Goal: Task Accomplishment & Management: Complete application form

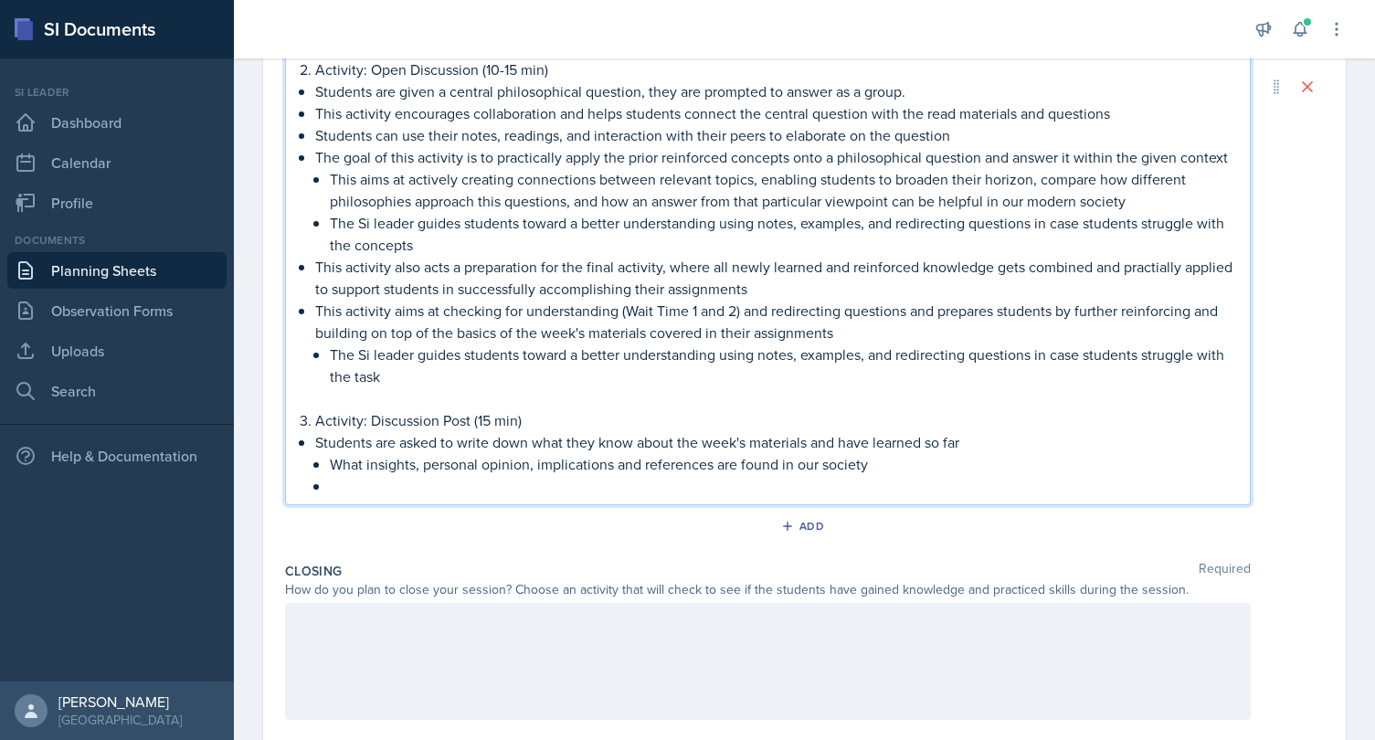
scroll to position [1042, 0]
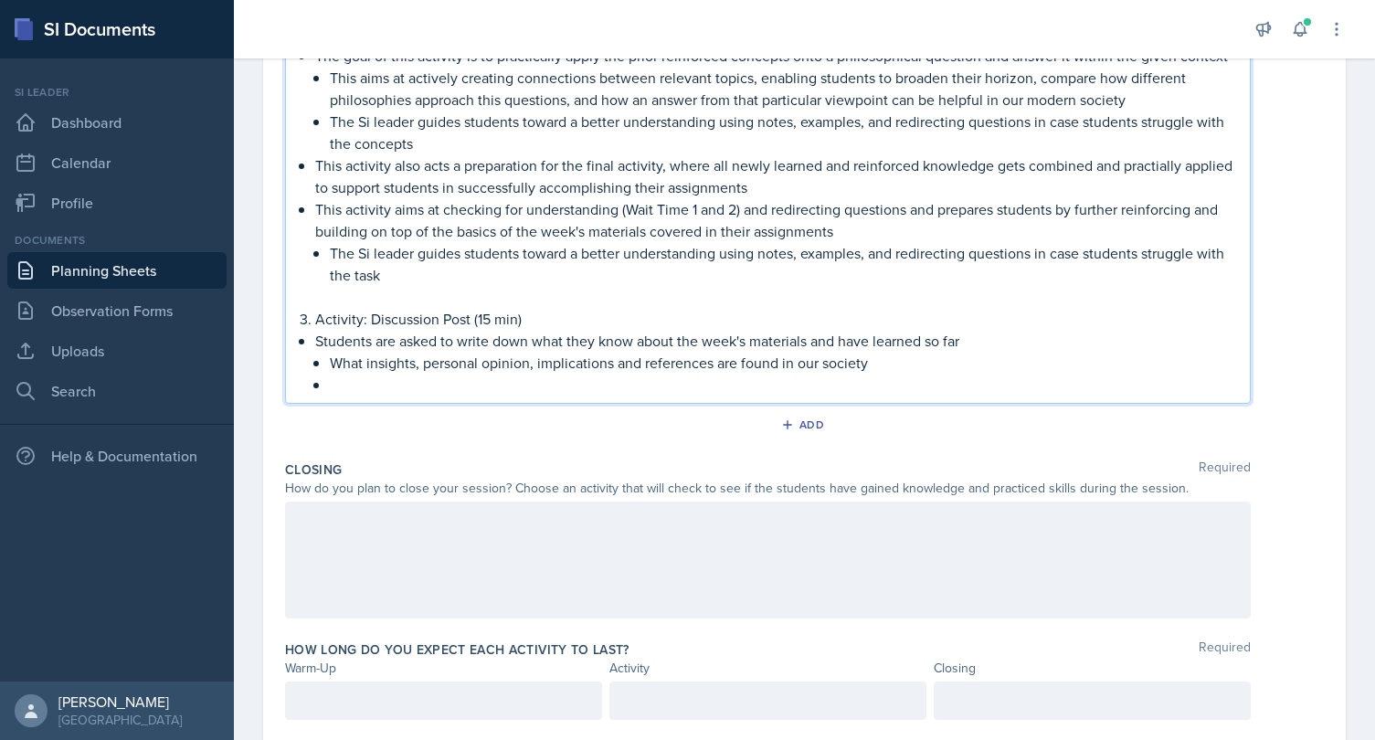
click at [481, 350] on p "Students are asked to write down what they know about the week's materials and …" at bounding box center [775, 341] width 920 height 22
click at [907, 365] on p "What insights, personal opinion, implications and references are found in our s…" at bounding box center [782, 363] width 905 height 22
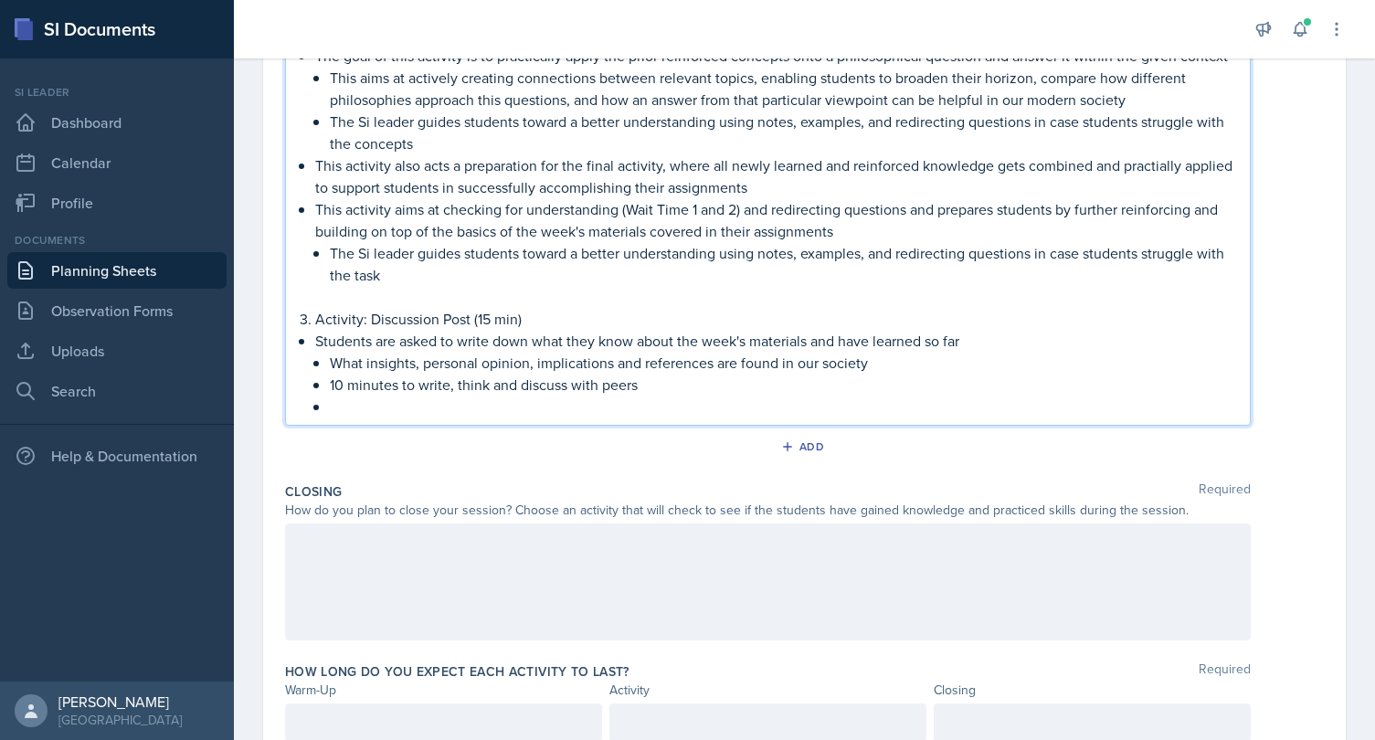
click at [682, 404] on p at bounding box center [782, 407] width 905 height 22
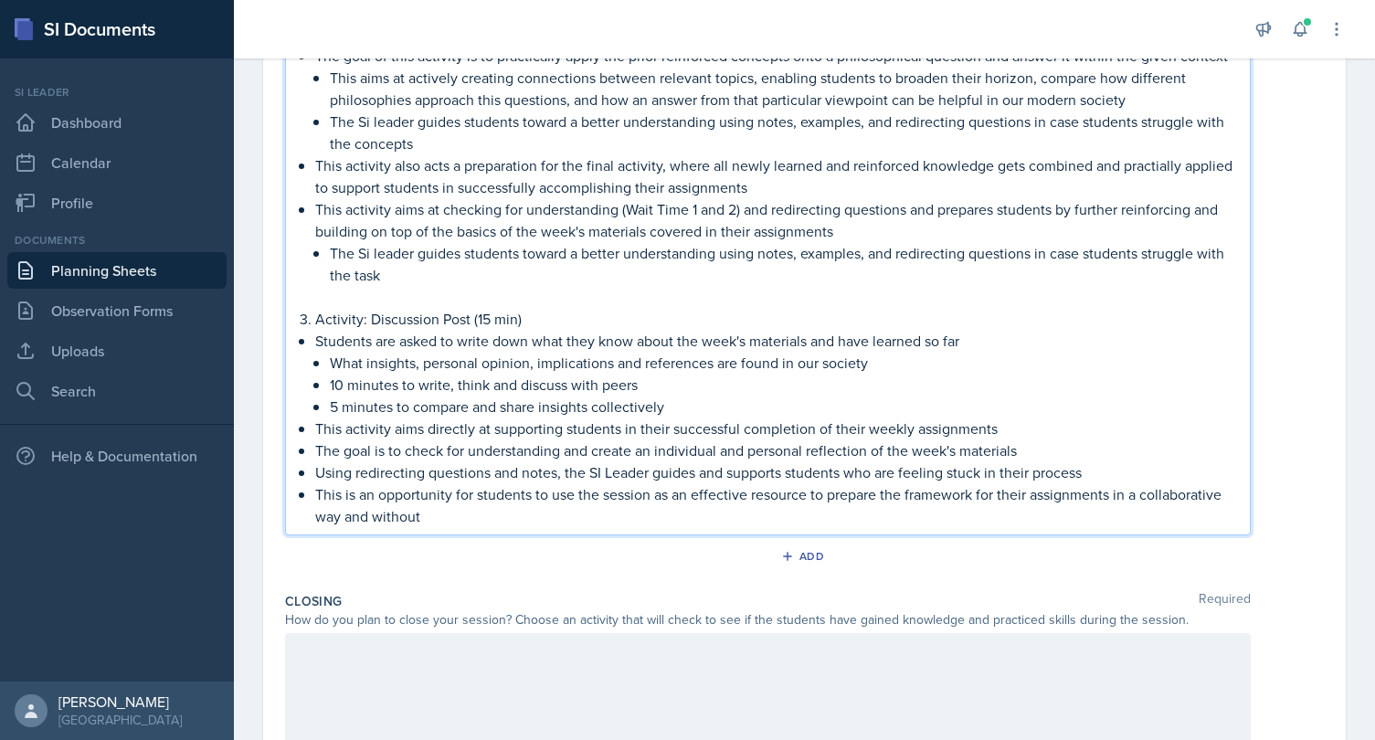
click at [1227, 496] on p "This is an opportunity for students to use the session as an effective resource…" at bounding box center [775, 505] width 920 height 44
drag, startPoint x: 494, startPoint y: 511, endPoint x: 399, endPoint y: 505, distance: 95.2
click at [399, 505] on p "This is an opportunity for students to use the session as an effective resource…" at bounding box center [775, 505] width 920 height 44
click at [723, 497] on p "This is an opportunity for students to use the session as an effective resource…" at bounding box center [775, 505] width 920 height 44
click at [723, 518] on p "This is an opportunity for students to use the session as an effective resource…" at bounding box center [775, 505] width 920 height 44
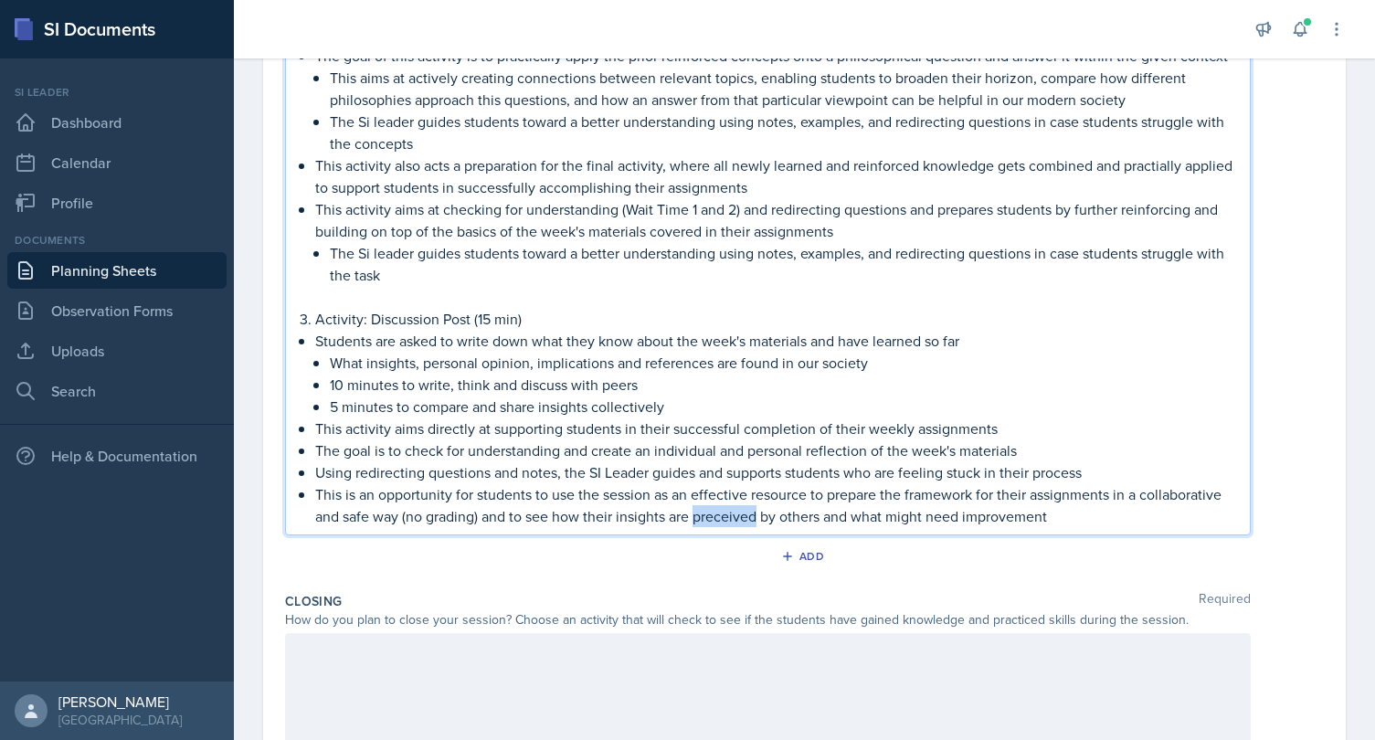
click at [723, 518] on p "This is an opportunity for students to use the session as an effective resource…" at bounding box center [775, 505] width 920 height 44
click at [1074, 508] on p "This is an opportunity for students to use the session as an effective resource…" at bounding box center [775, 505] width 920 height 44
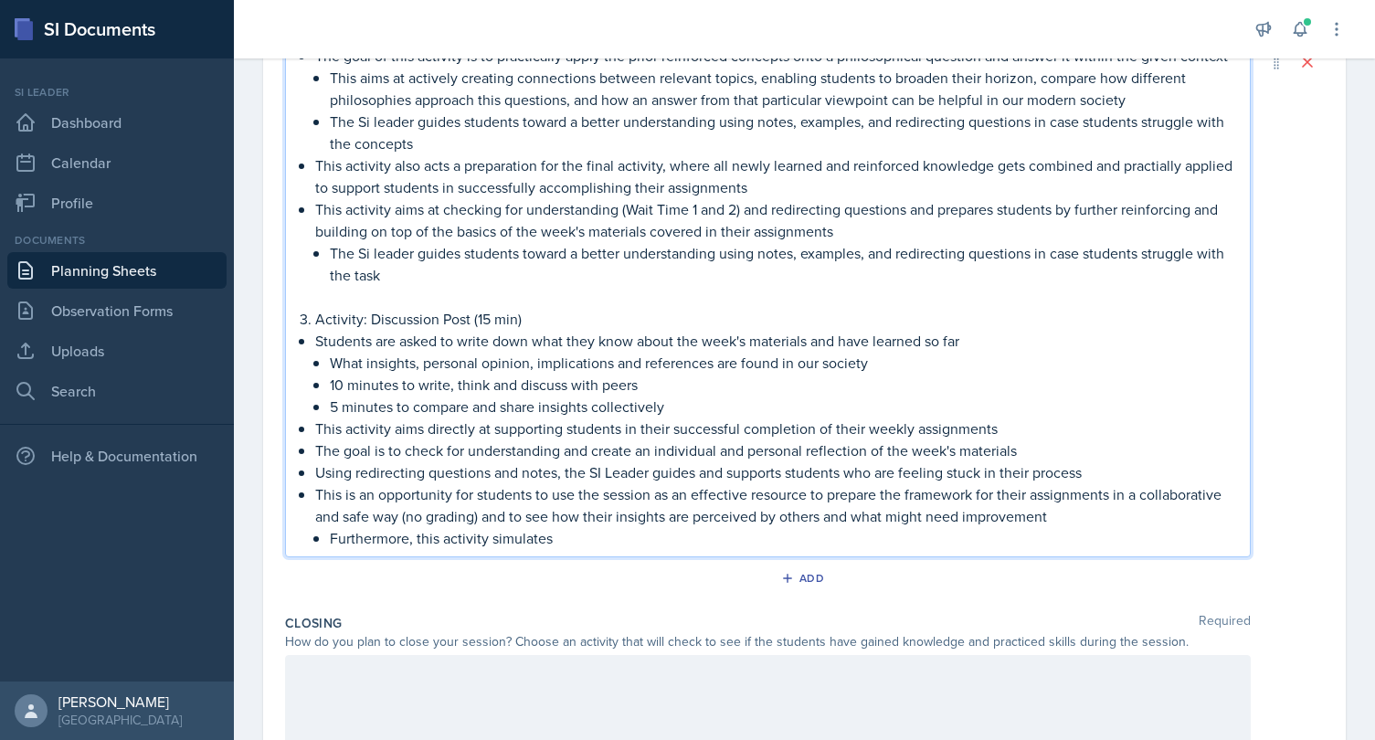
click at [388, 542] on p "Furthermore, this activity simulates" at bounding box center [782, 538] width 905 height 22
click at [495, 538] on p "This activity simulates" at bounding box center [782, 538] width 905 height 22
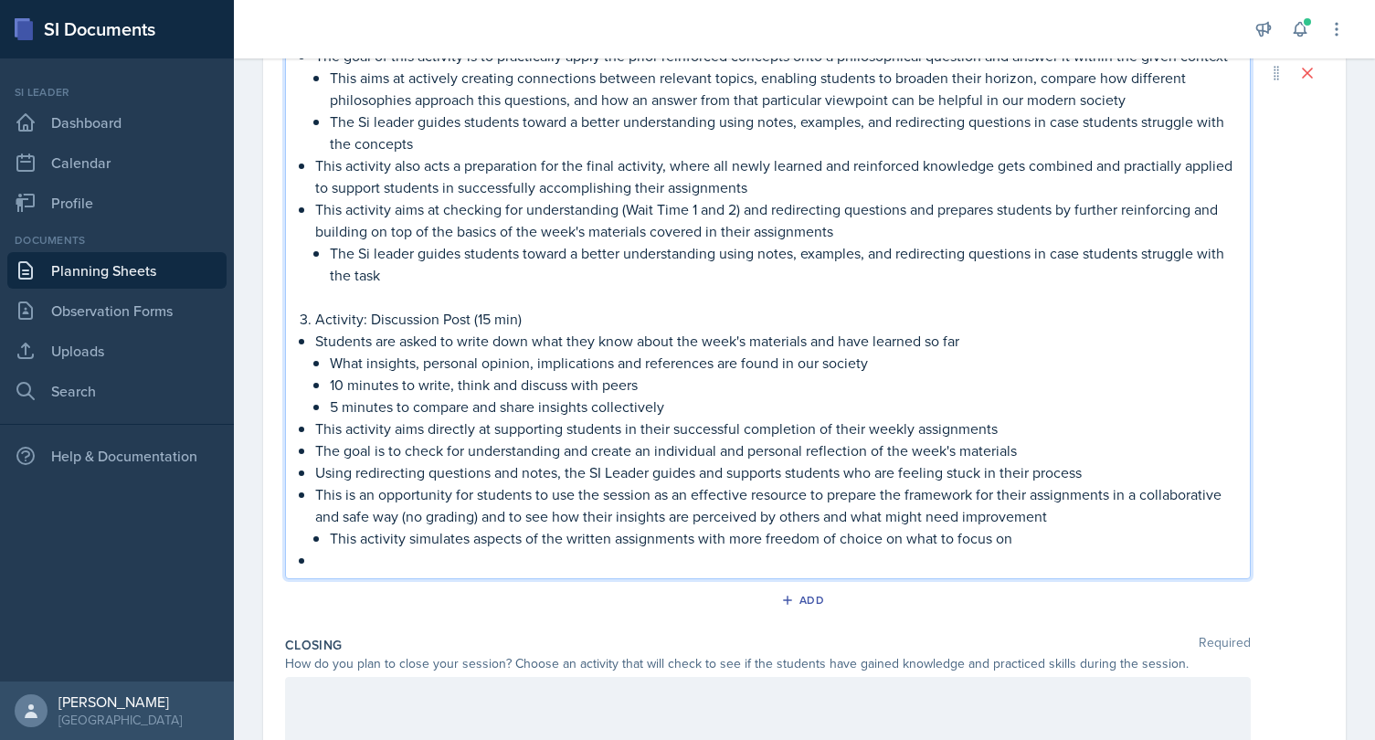
click at [1062, 544] on p "This activity simulates aspects of the written assignments with more freedom of…" at bounding box center [782, 538] width 905 height 22
click at [1000, 556] on p at bounding box center [775, 560] width 920 height 22
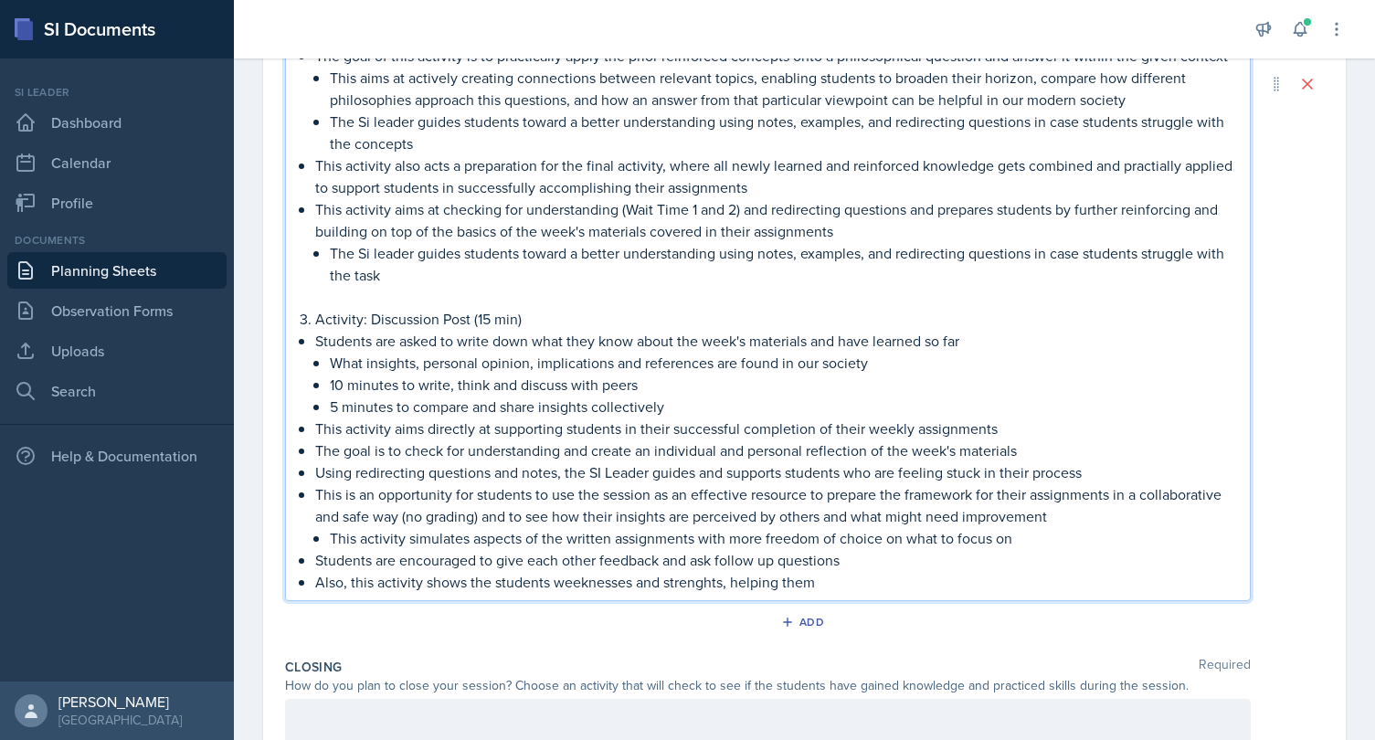
click at [619, 581] on p "Also, this activity shows the students weeknesses and strenghts, helping them" at bounding box center [775, 582] width 920 height 22
click at [696, 587] on p "Also, this activity shows the students weaknesses and strenghts, helping them" at bounding box center [775, 582] width 920 height 22
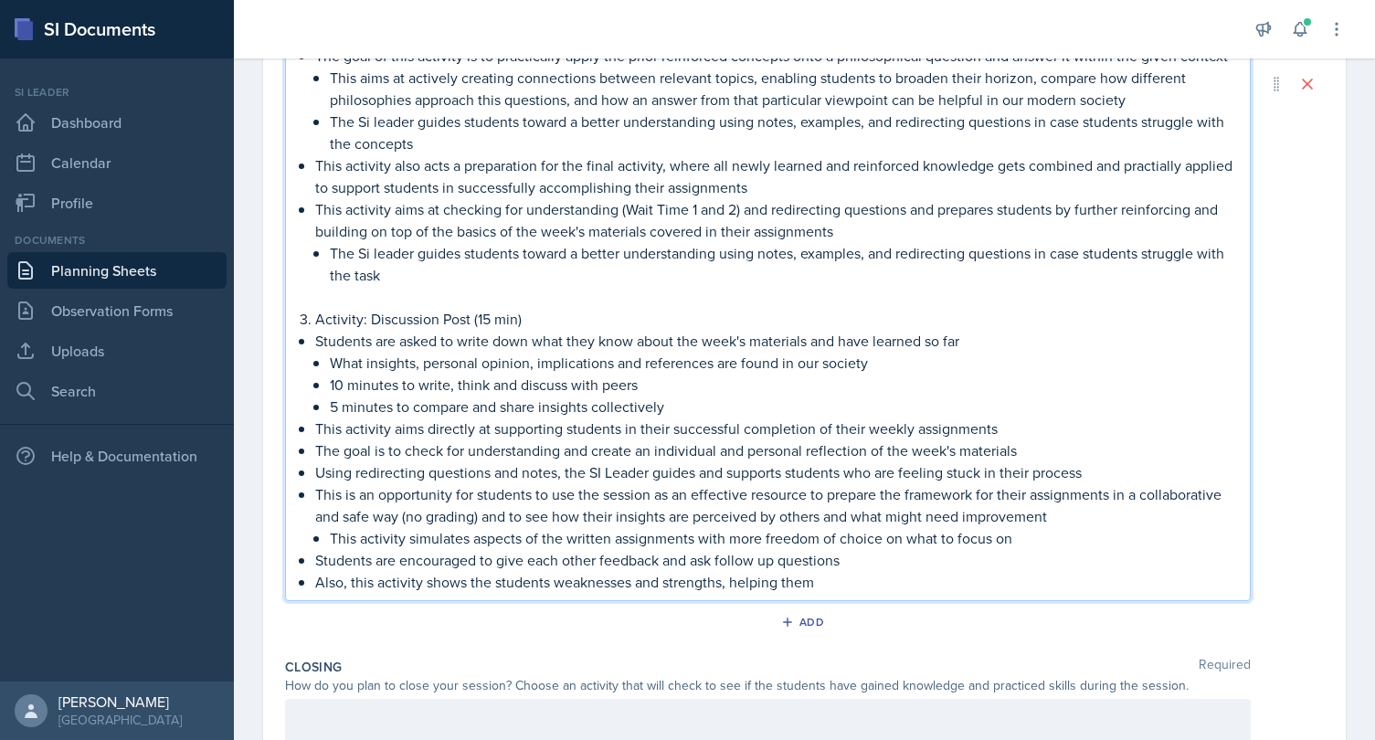
click at [816, 565] on p "Students are encouraged to give each other feedback and ask follow up questions" at bounding box center [775, 560] width 920 height 22
click at [816, 572] on p "Also, this activity shows the students weaknesses and strengths, helping them" at bounding box center [775, 582] width 920 height 22
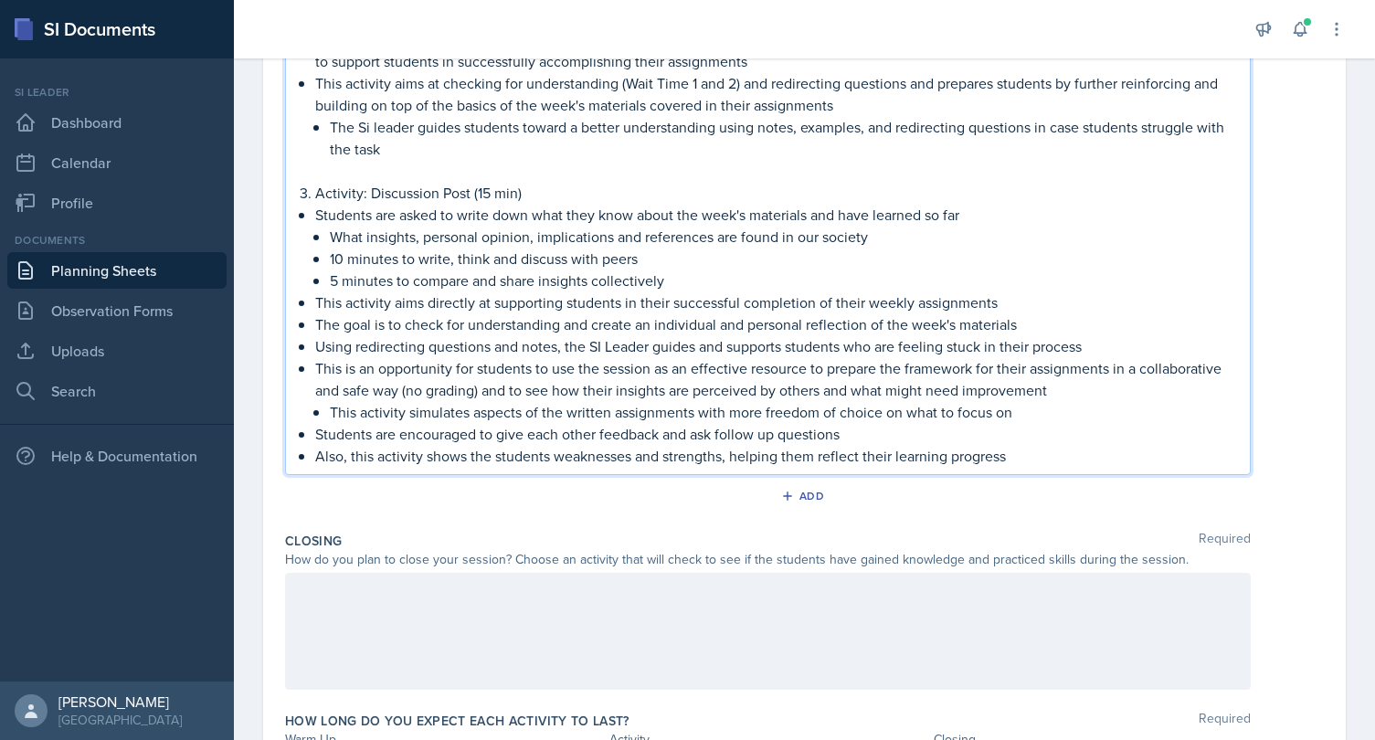
scroll to position [1292, 0]
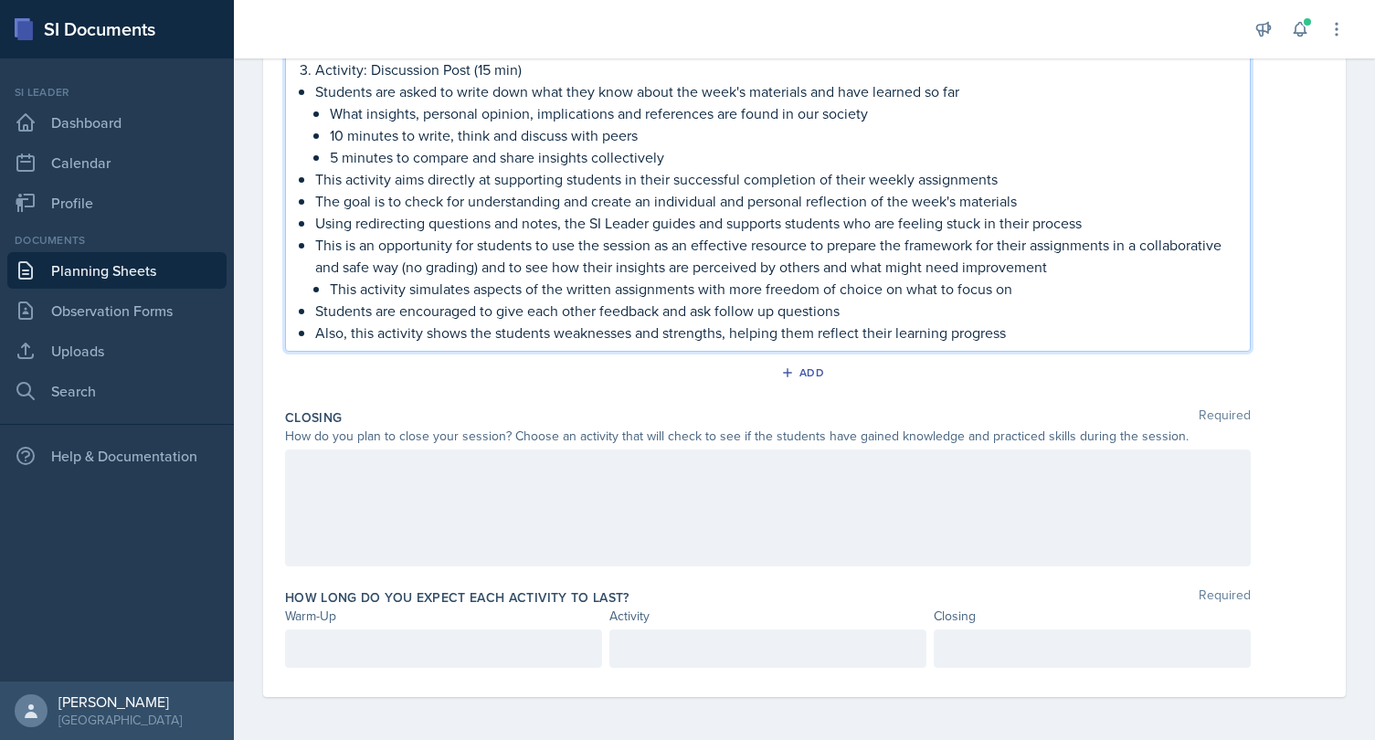
click at [862, 333] on p "Also, this activity shows the students weaknesses and strengths, helping them r…" at bounding box center [775, 333] width 920 height 22
click at [748, 486] on div at bounding box center [768, 508] width 966 height 117
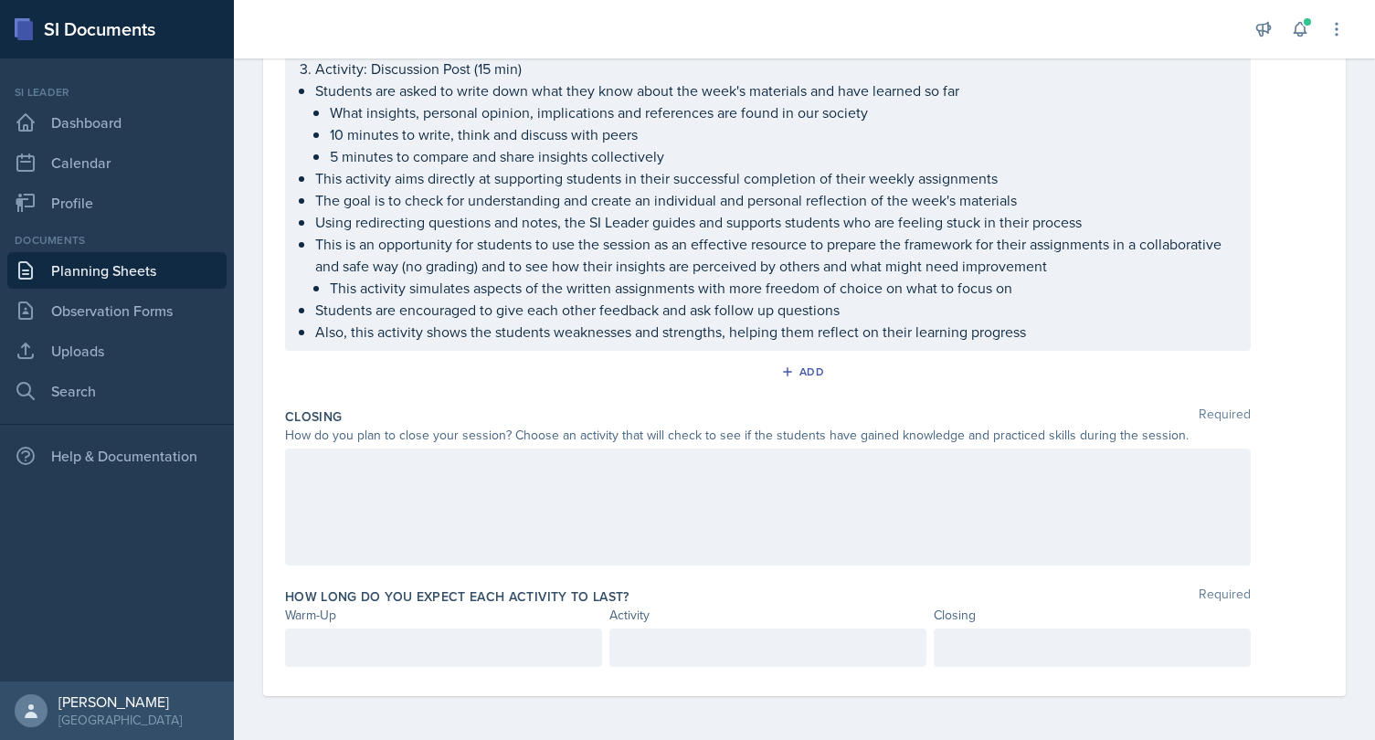
scroll to position [1260, 0]
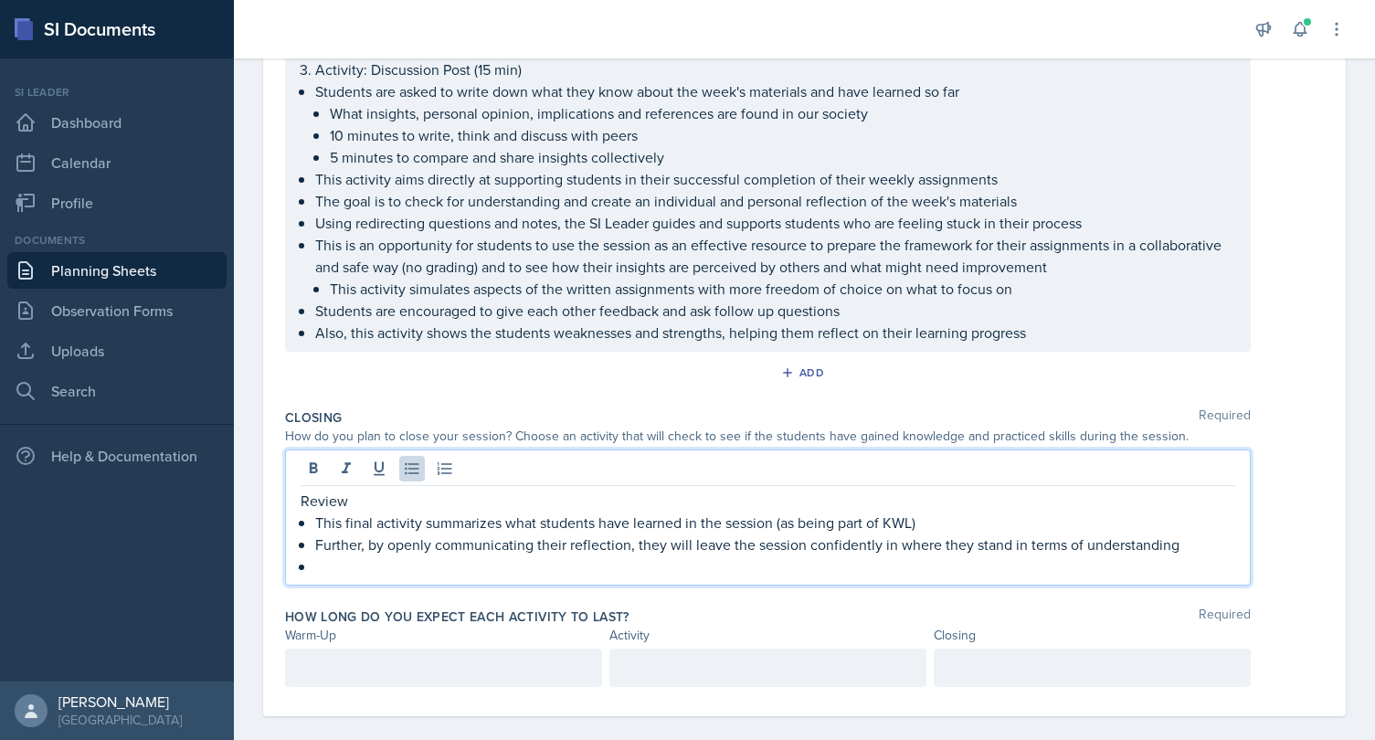
click at [376, 507] on p "Review" at bounding box center [768, 501] width 935 height 22
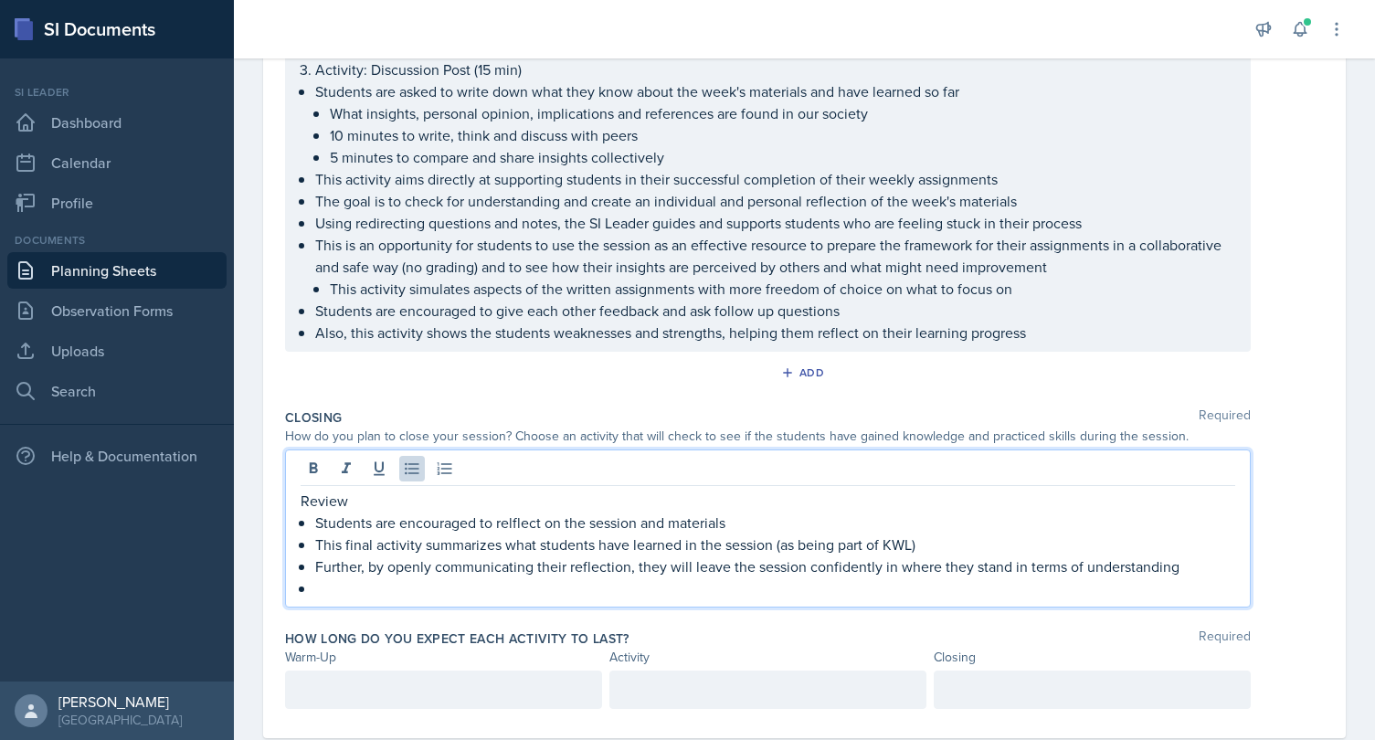
click at [518, 519] on p "Students are encouraged to relflect on the session and materials" at bounding box center [775, 523] width 920 height 22
click at [747, 516] on p "Students are encouraged to reflect on the session and materials" at bounding box center [775, 523] width 920 height 22
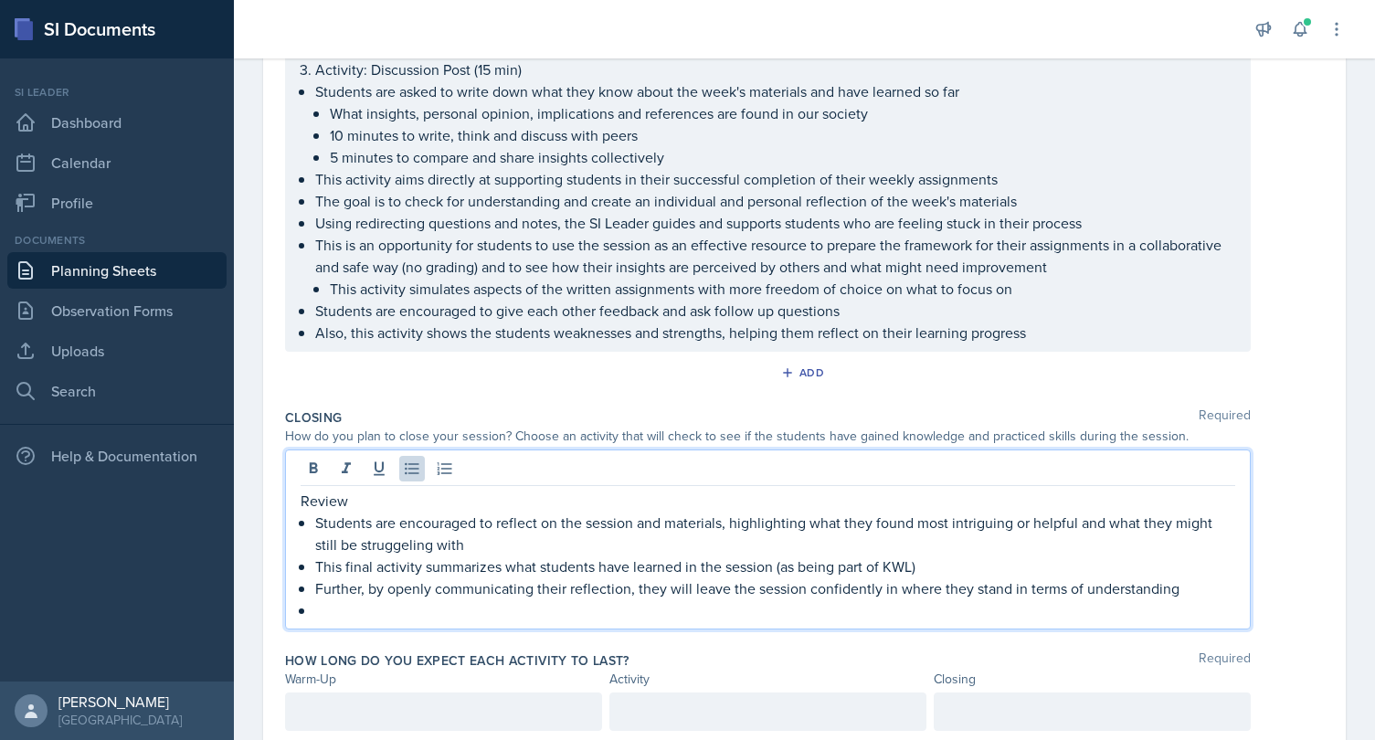
click at [384, 543] on p "Students are encouraged to reflect on the session and materials, highlighting w…" at bounding box center [775, 534] width 920 height 44
click at [479, 543] on p "Students are encouraged to reflect on the session and materials, highlighting w…" at bounding box center [775, 534] width 920 height 44
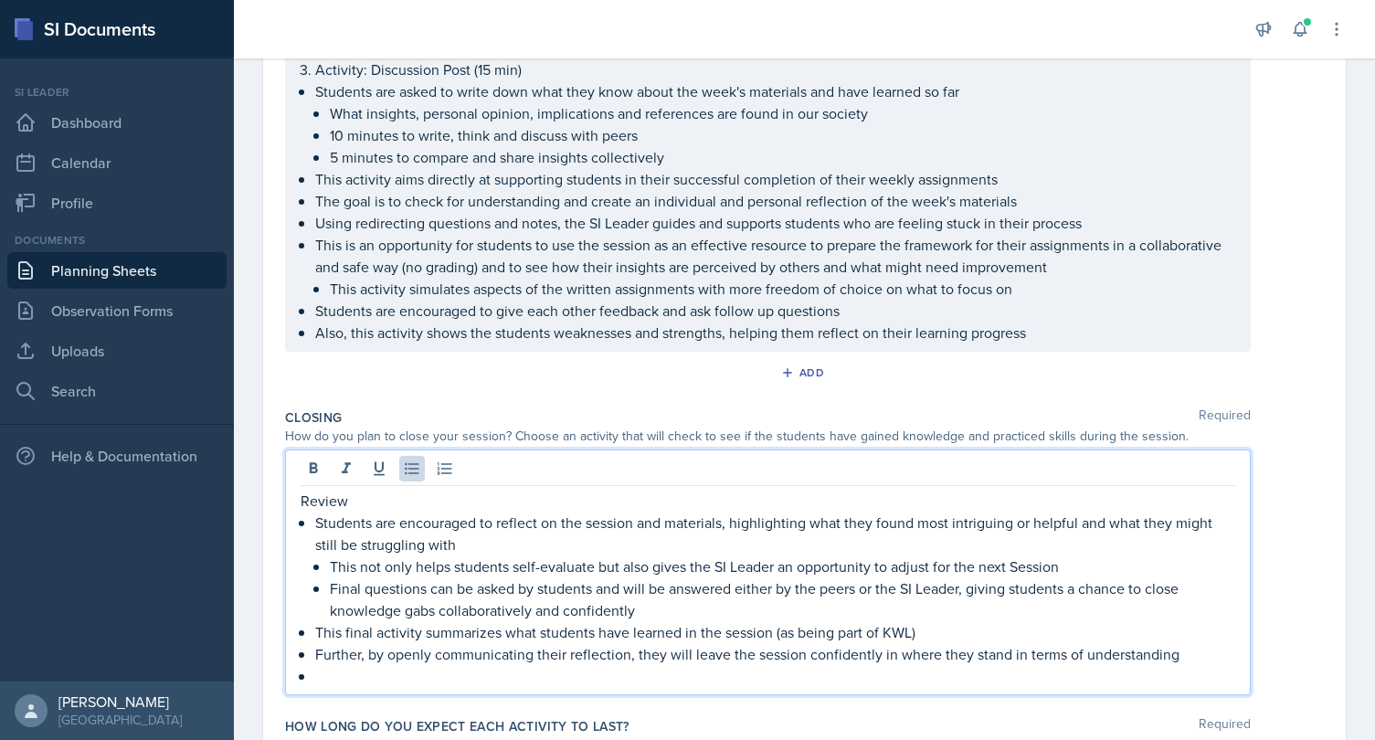
click at [421, 679] on p at bounding box center [775, 676] width 920 height 22
click at [668, 564] on p "This not only helps students self-evaluate but also gives the SI Leader an oppo…" at bounding box center [782, 567] width 905 height 22
click at [1161, 681] on p "This activity aims at checking for understanding, utilizing Wait Time 1 and 2 a…" at bounding box center [775, 676] width 920 height 22
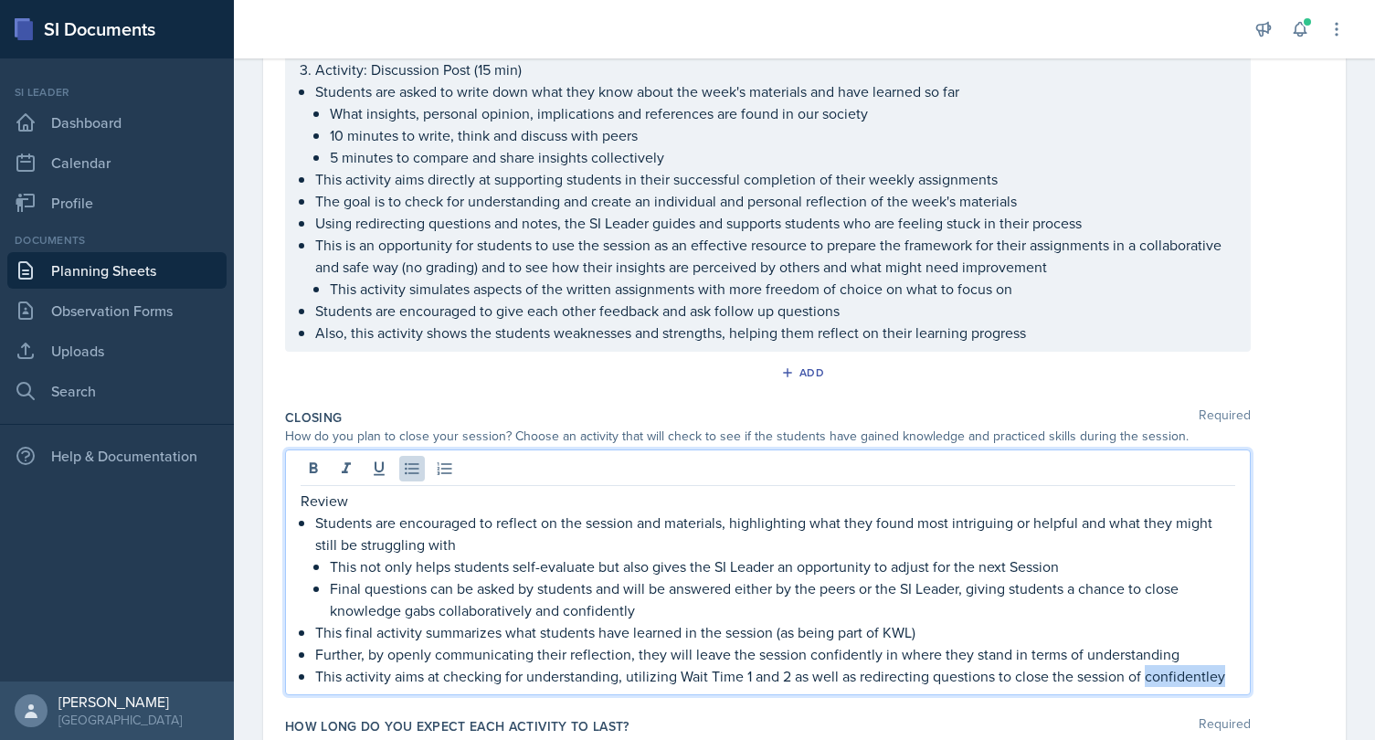
click at [1161, 682] on p "This activity aims at checking for understanding, utilizing Wait Time 1 and 2 a…" at bounding box center [775, 676] width 920 height 22
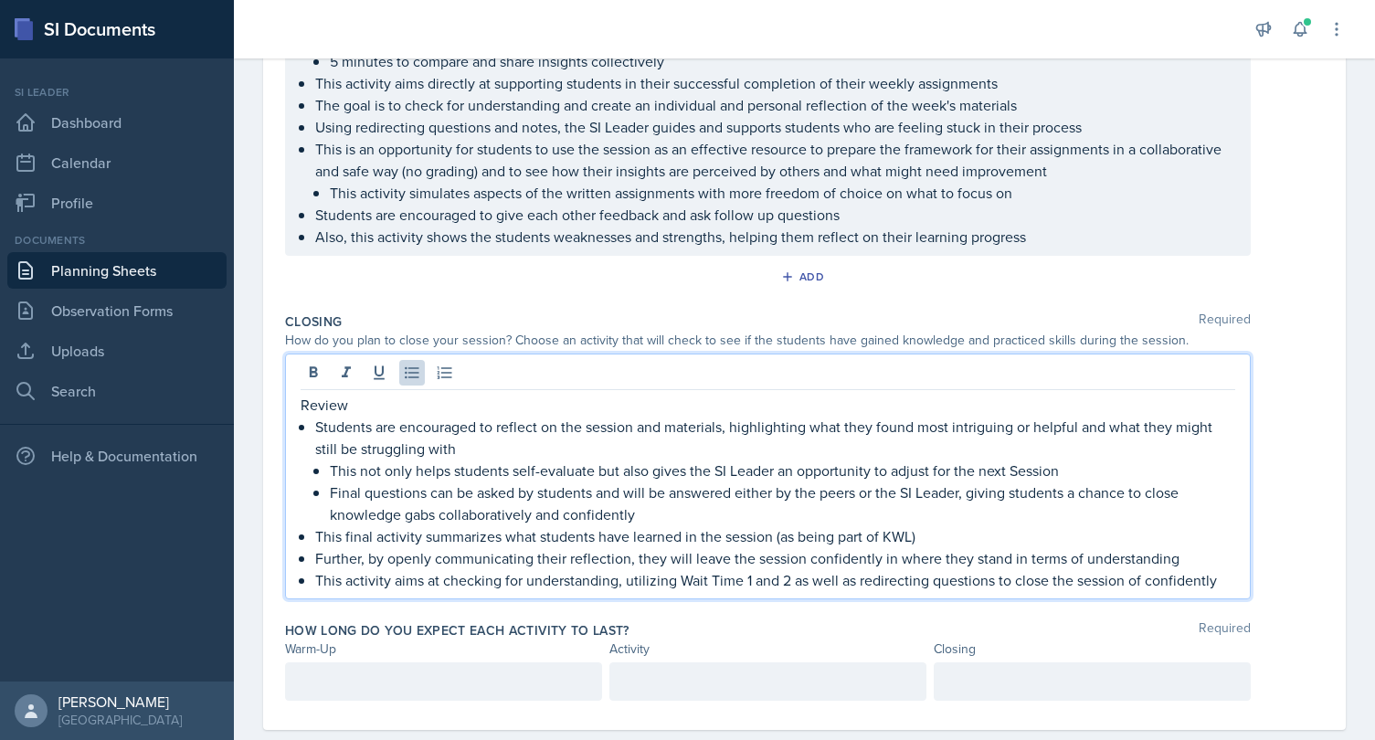
scroll to position [1389, 0]
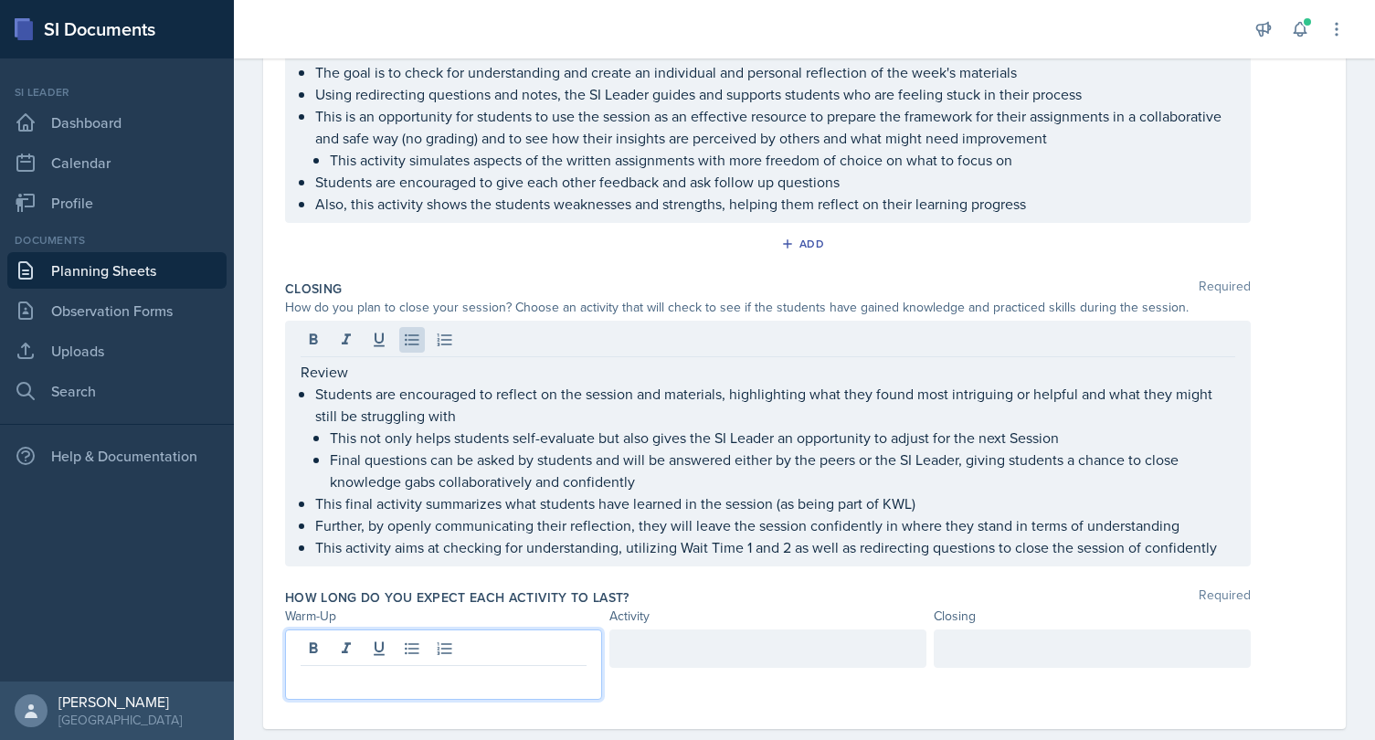
click at [529, 658] on div at bounding box center [443, 665] width 317 height 70
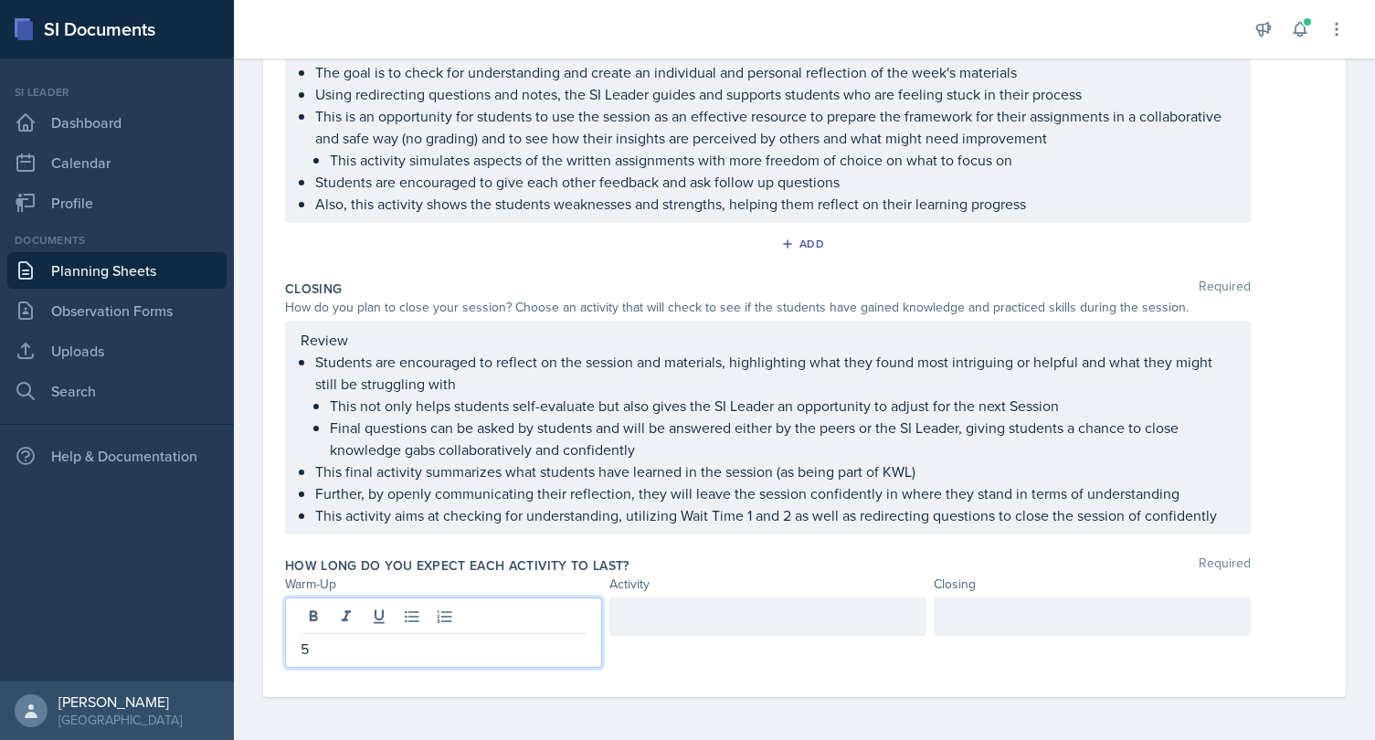
click at [675, 618] on div at bounding box center [767, 617] width 317 height 38
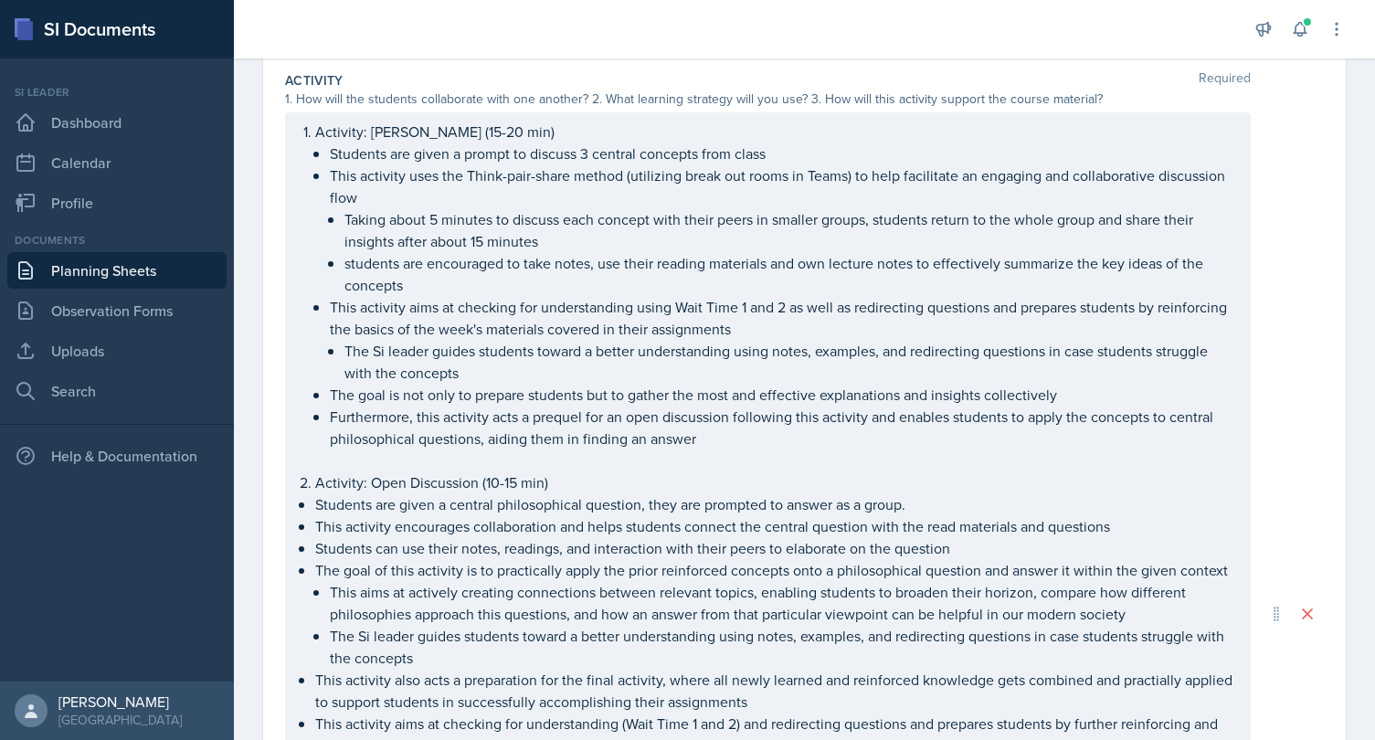
scroll to position [418, 0]
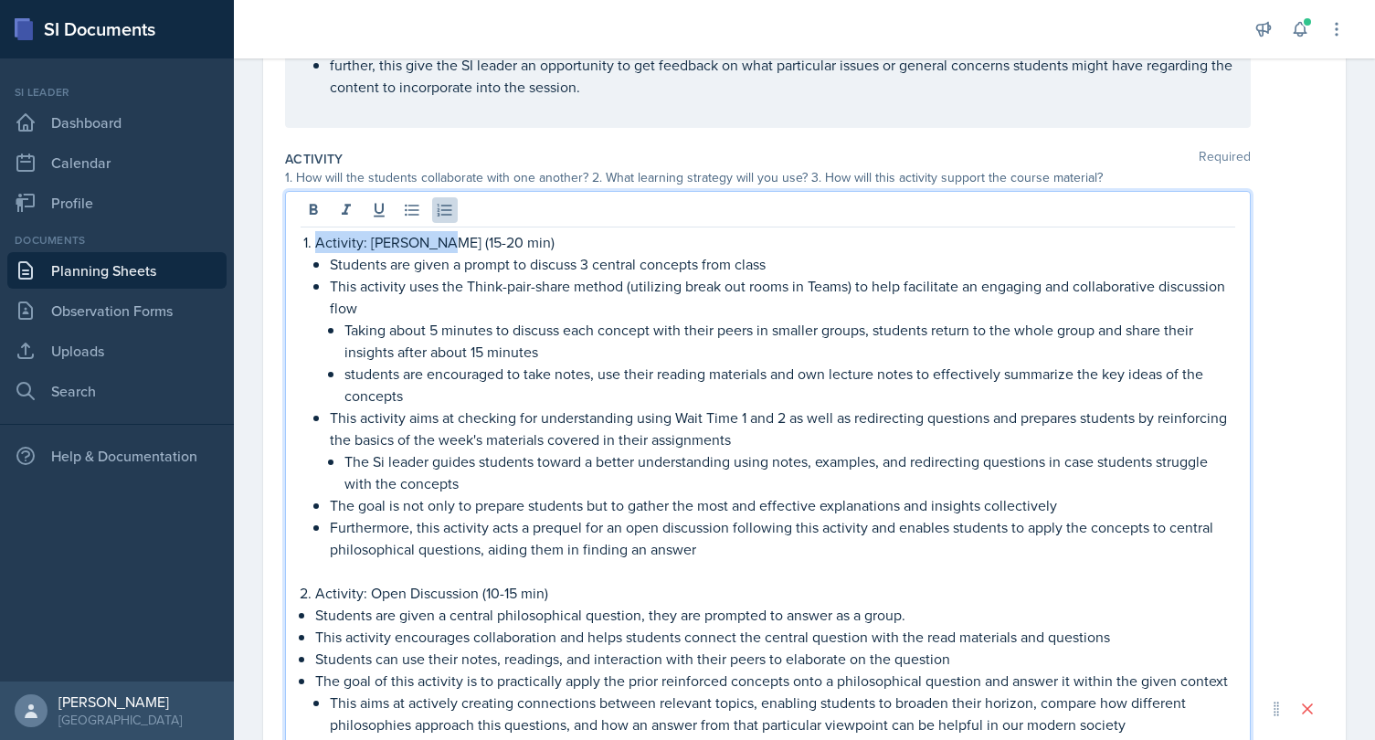
drag, startPoint x: 425, startPoint y: 213, endPoint x: 306, endPoint y: 240, distance: 121.9
click at [315, 240] on li "Activity: [PERSON_NAME] (15-20 min) Students are given a prompt to discuss 3 ce…" at bounding box center [775, 406] width 920 height 351
drag, startPoint x: 428, startPoint y: 240, endPoint x: 270, endPoint y: 240, distance: 157.1
click at [285, 240] on div "Activity: [PERSON_NAME] (15-20 min) Students are given a prompt to discuss 3 ce…" at bounding box center [768, 708] width 966 height 1035
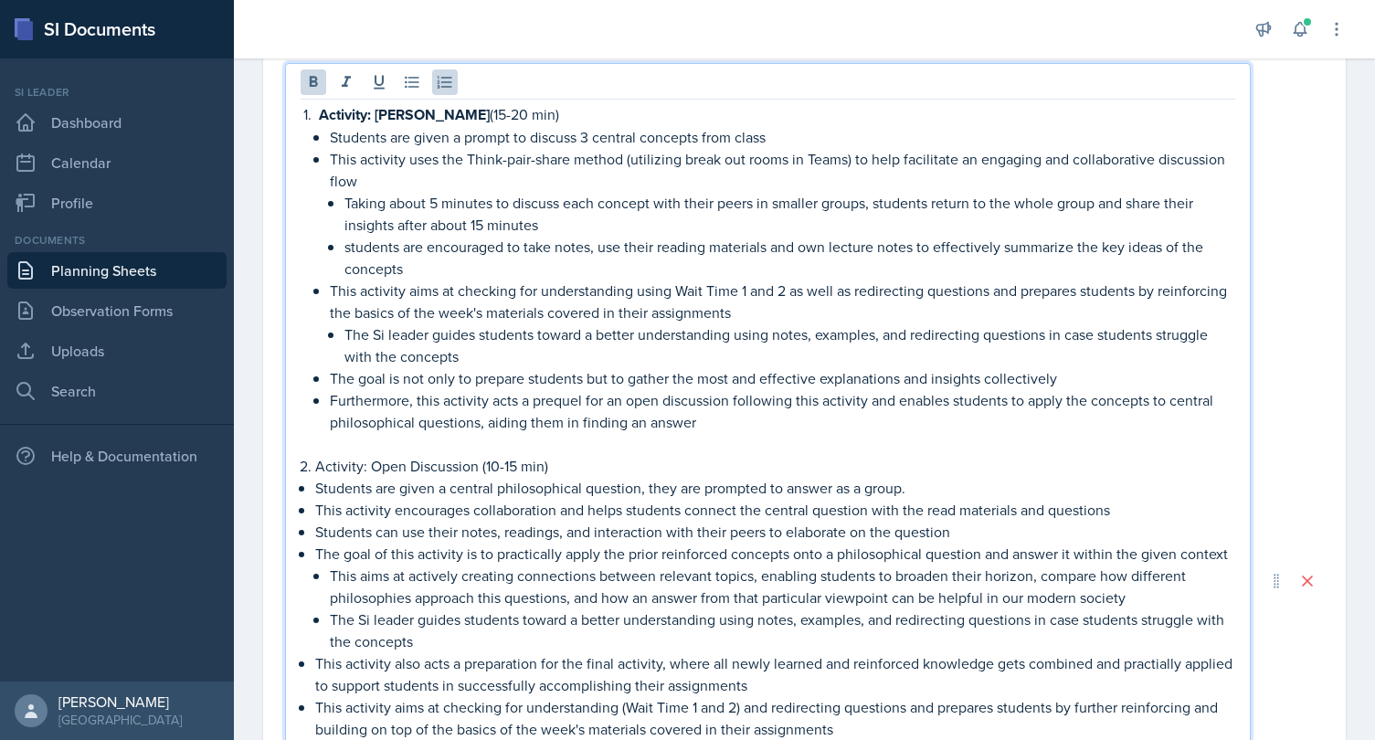
scroll to position [577, 0]
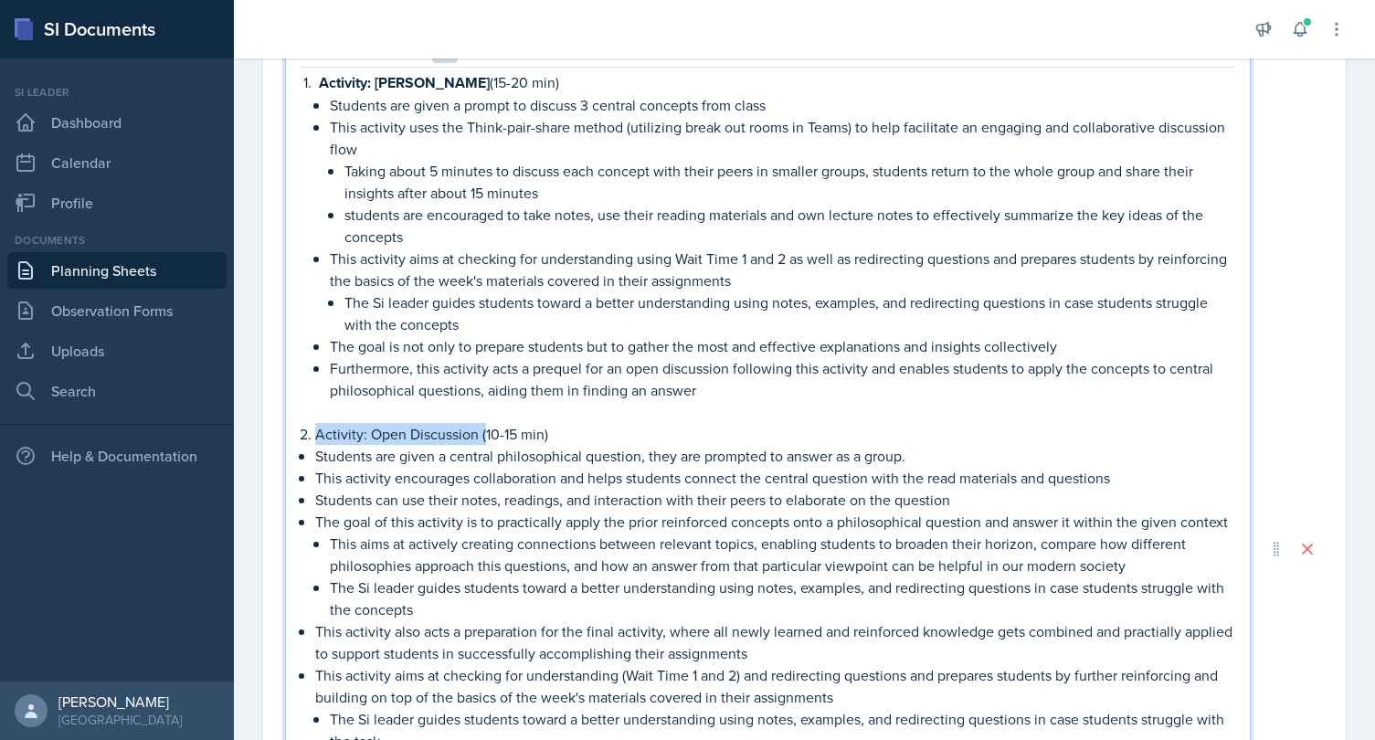
drag, startPoint x: 483, startPoint y: 438, endPoint x: 257, endPoint y: 429, distance: 226.7
click at [285, 429] on div "Activity: [PERSON_NAME] (15-20 min) Students are given a prompt to discuss 3 ce…" at bounding box center [768, 549] width 966 height 1036
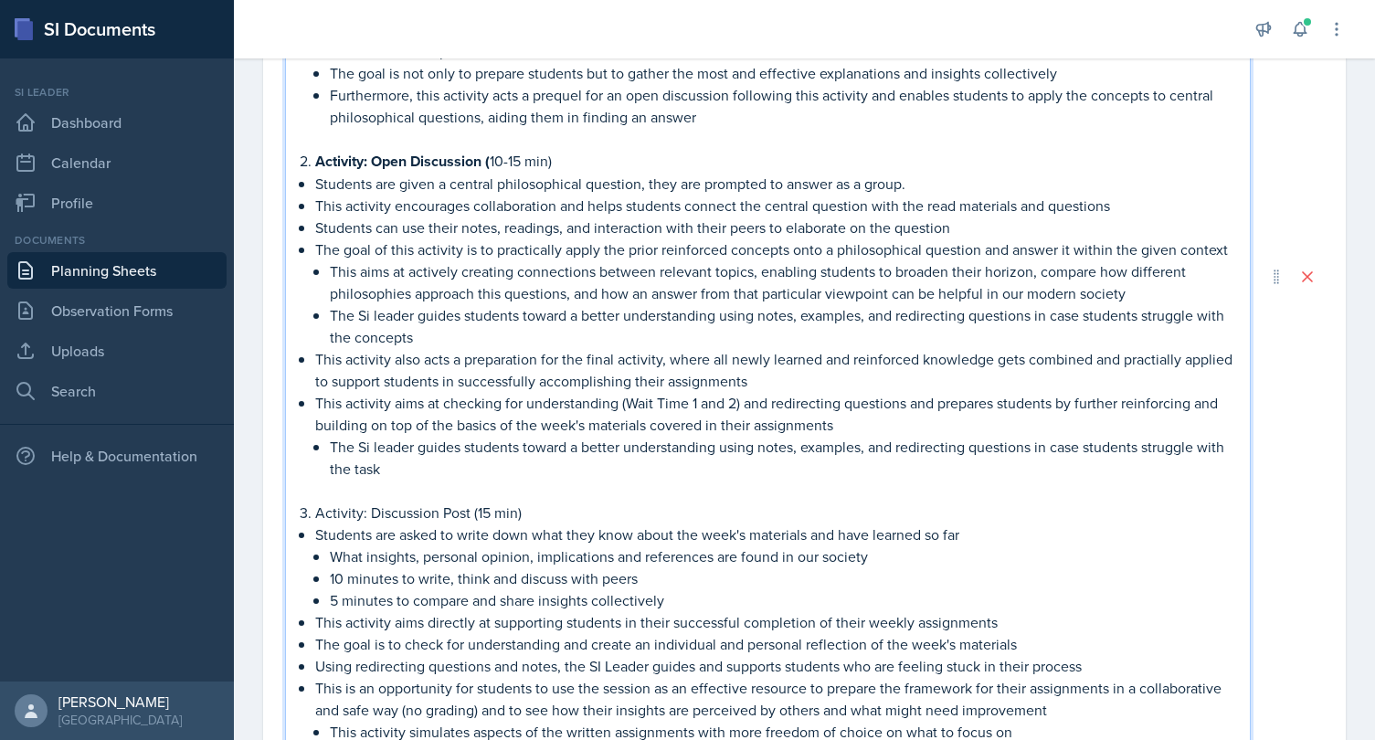
scroll to position [1005, 0]
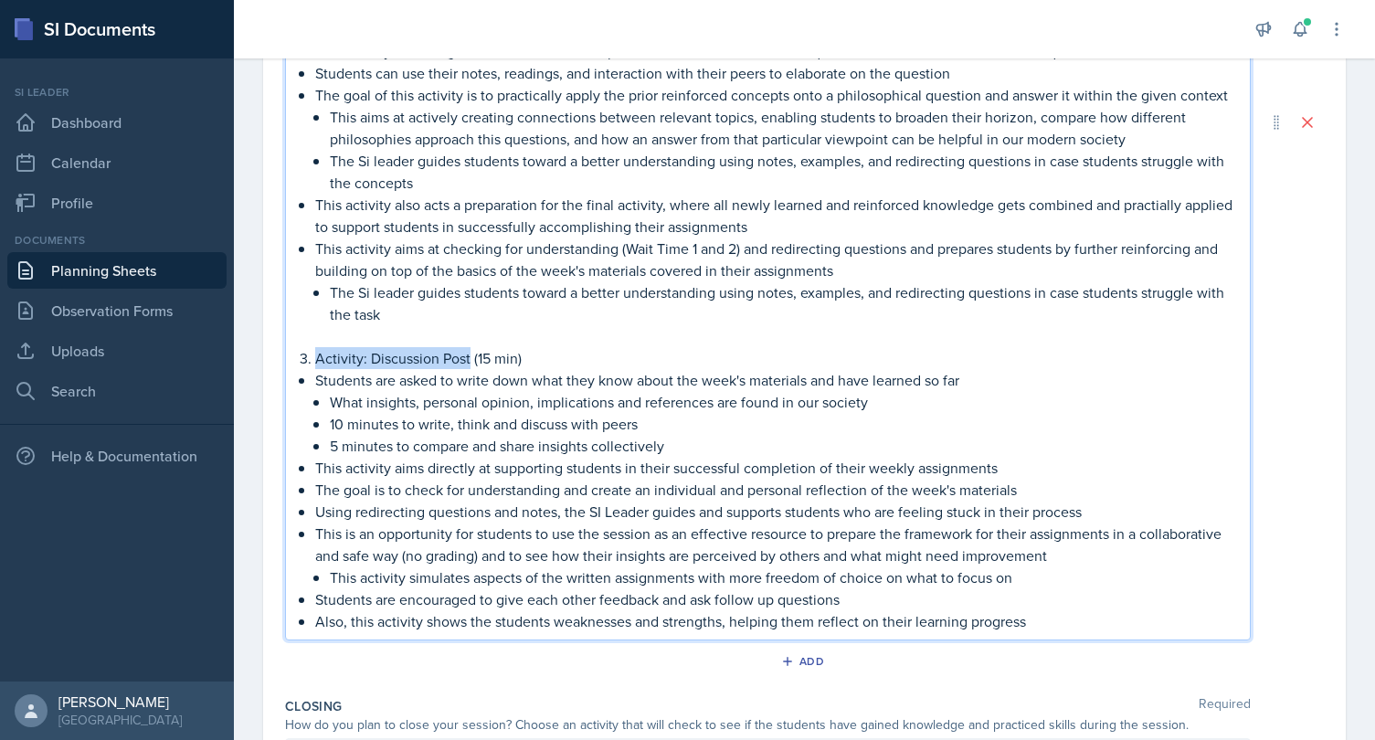
drag, startPoint x: 470, startPoint y: 356, endPoint x: 267, endPoint y: 358, distance: 202.8
click at [285, 358] on div "Activity: [PERSON_NAME] (15-20 min) Students are given a prompt to discuss 3 ce…" at bounding box center [768, 121] width 966 height 1037
click at [583, 348] on p "Activity: Discussion Post (15 min)" at bounding box center [775, 358] width 920 height 23
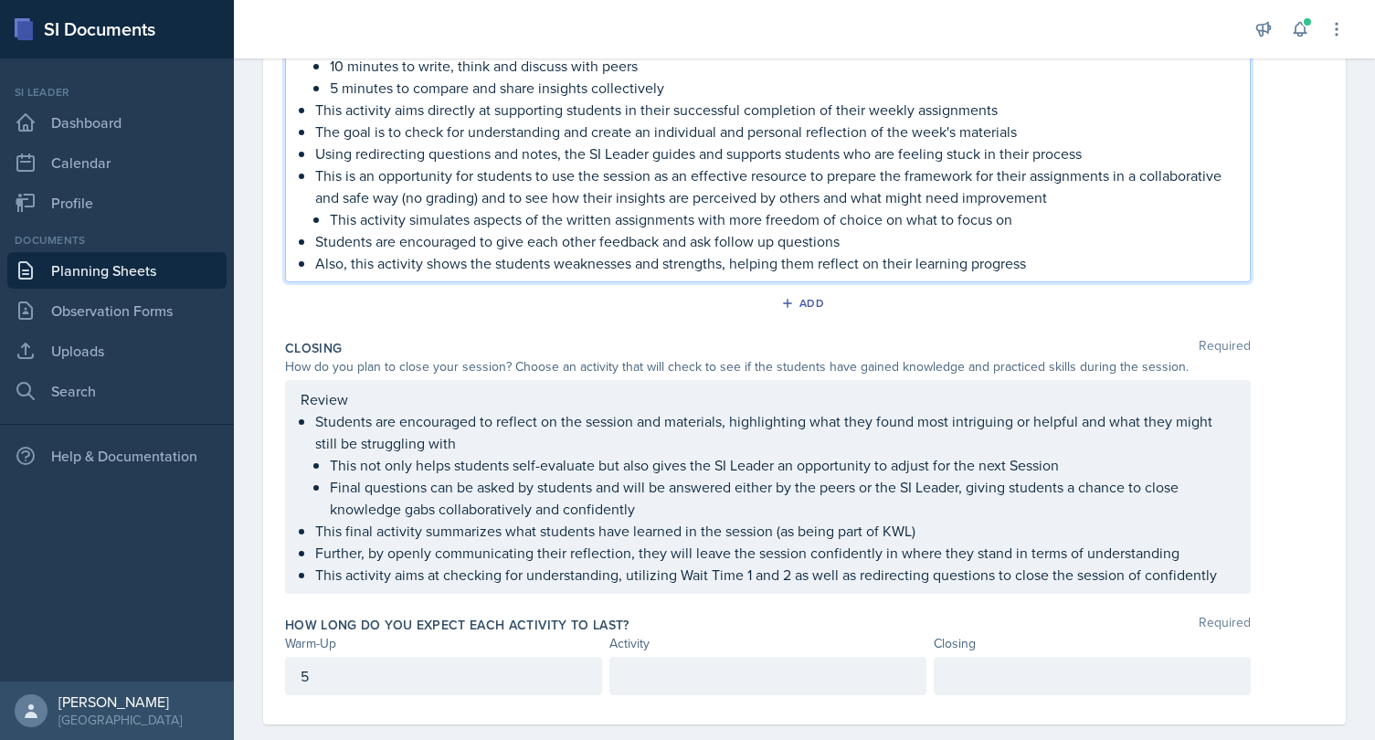
scroll to position [1389, 0]
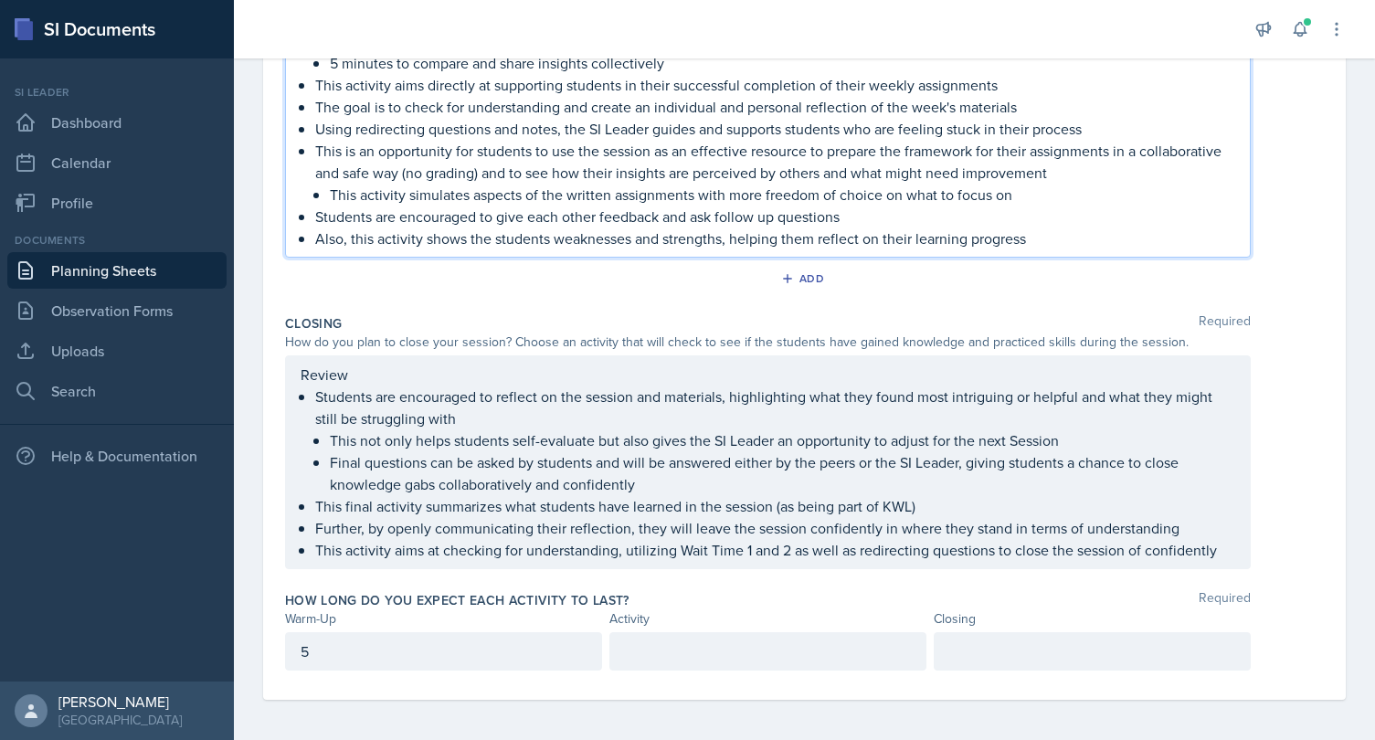
click at [325, 374] on div "Review Students are encouraged to reflect on the session and materials, highlig…" at bounding box center [768, 462] width 966 height 214
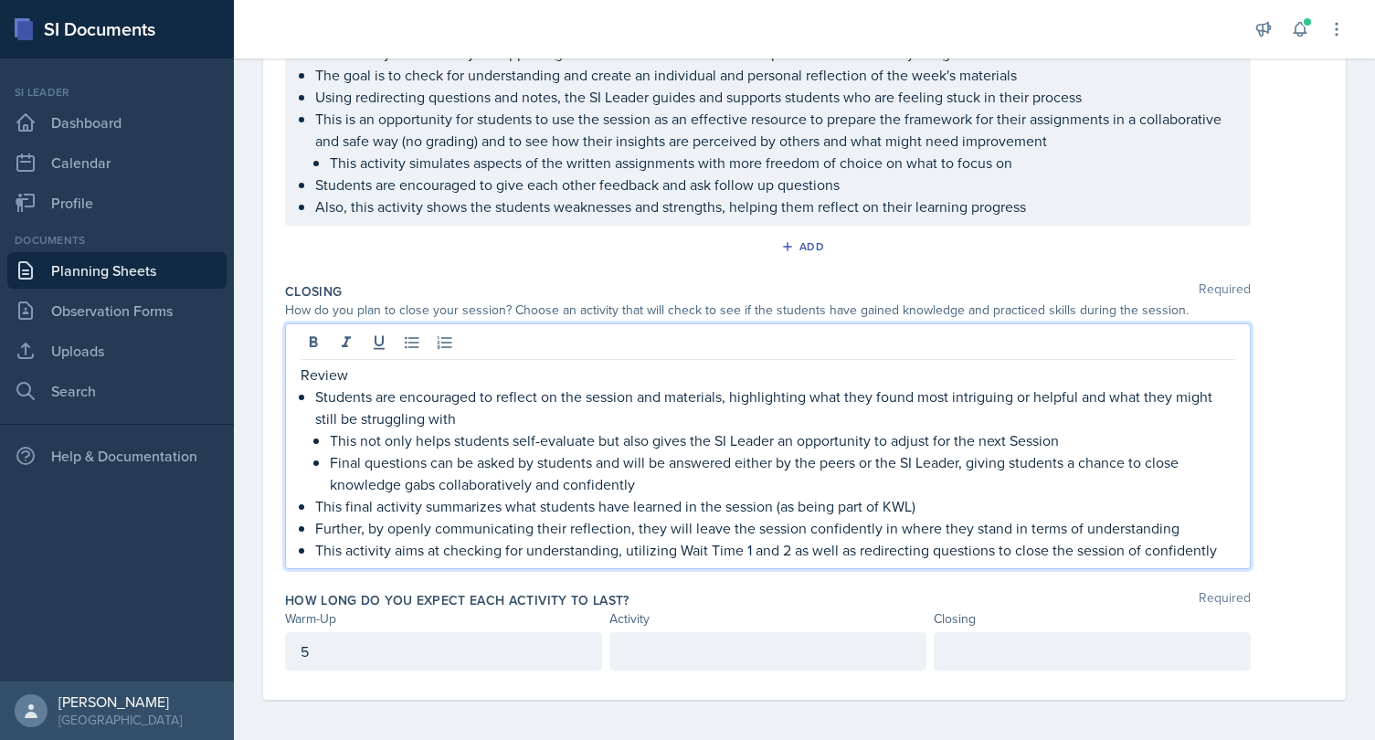
scroll to position [1357, 0]
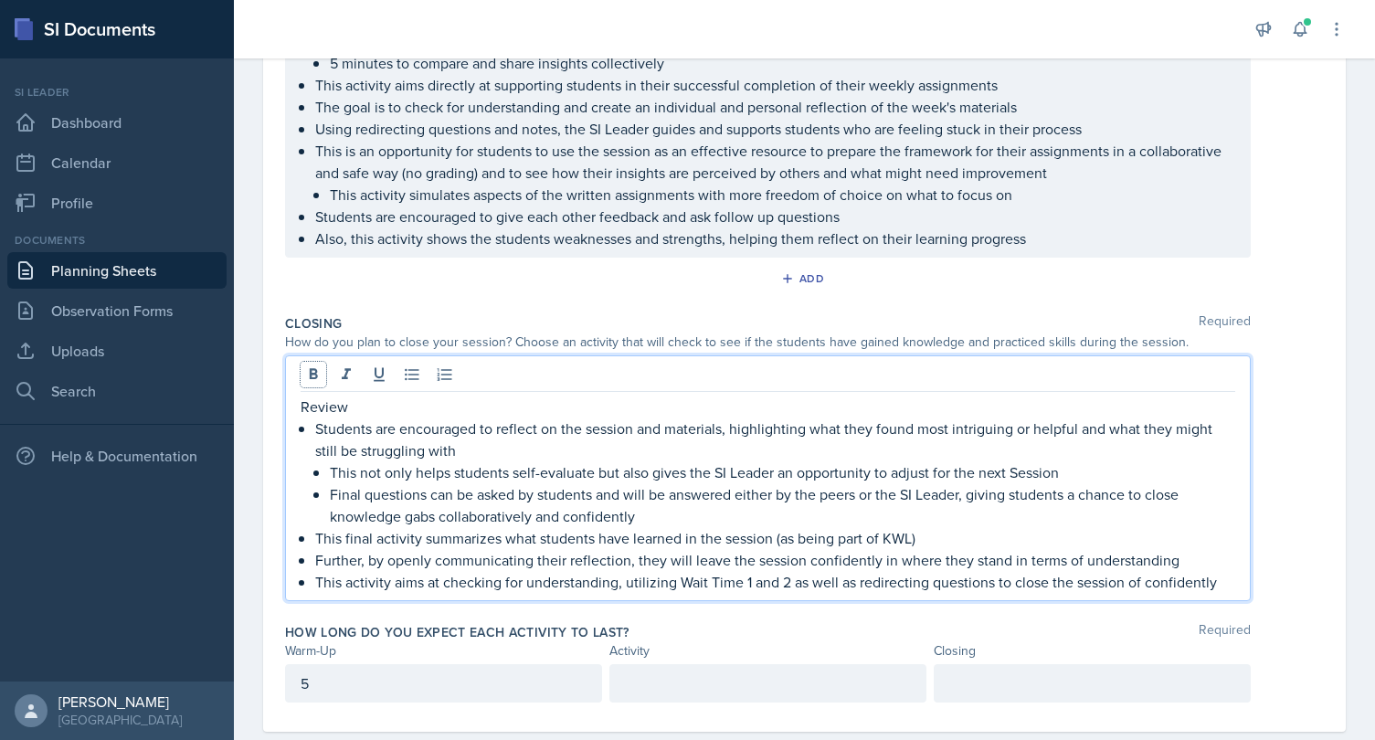
click at [325, 374] on button at bounding box center [314, 375] width 26 height 26
click at [321, 406] on p "Review" at bounding box center [768, 407] width 935 height 22
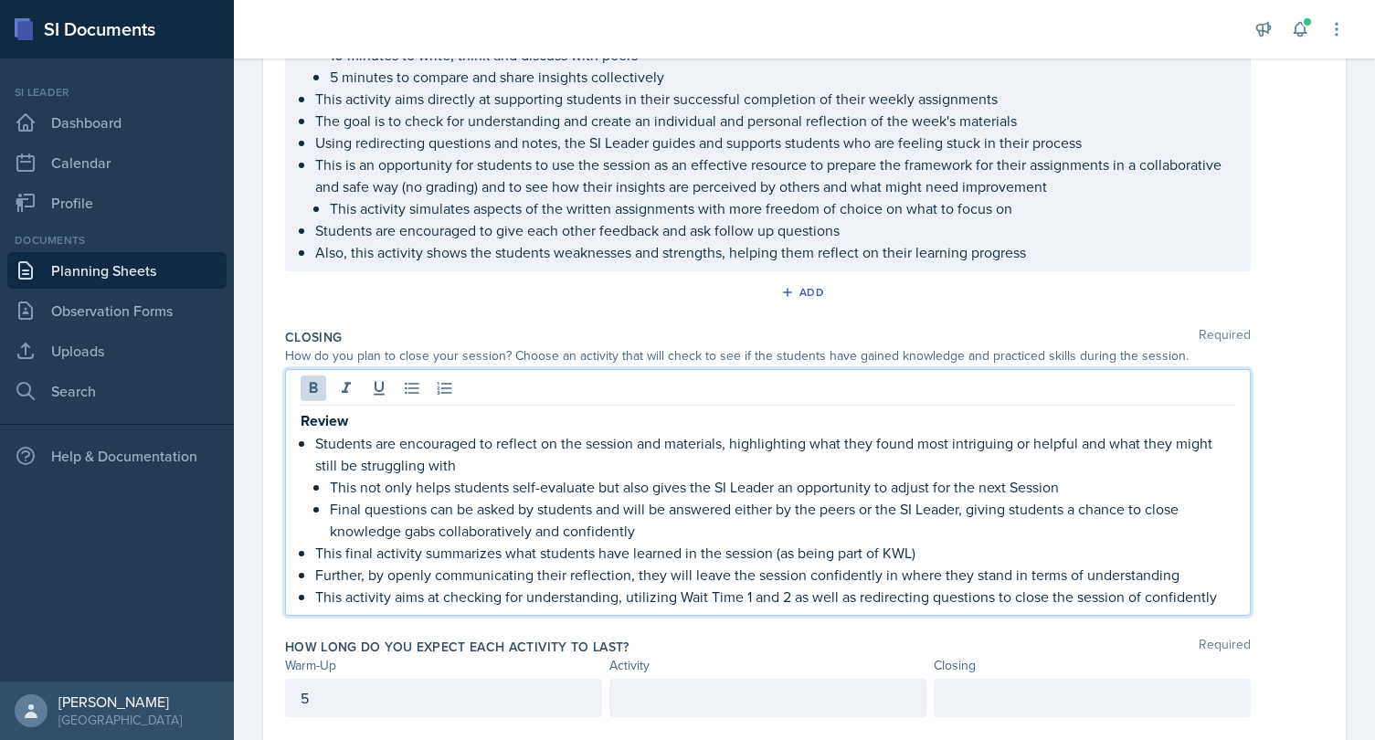
scroll to position [1389, 0]
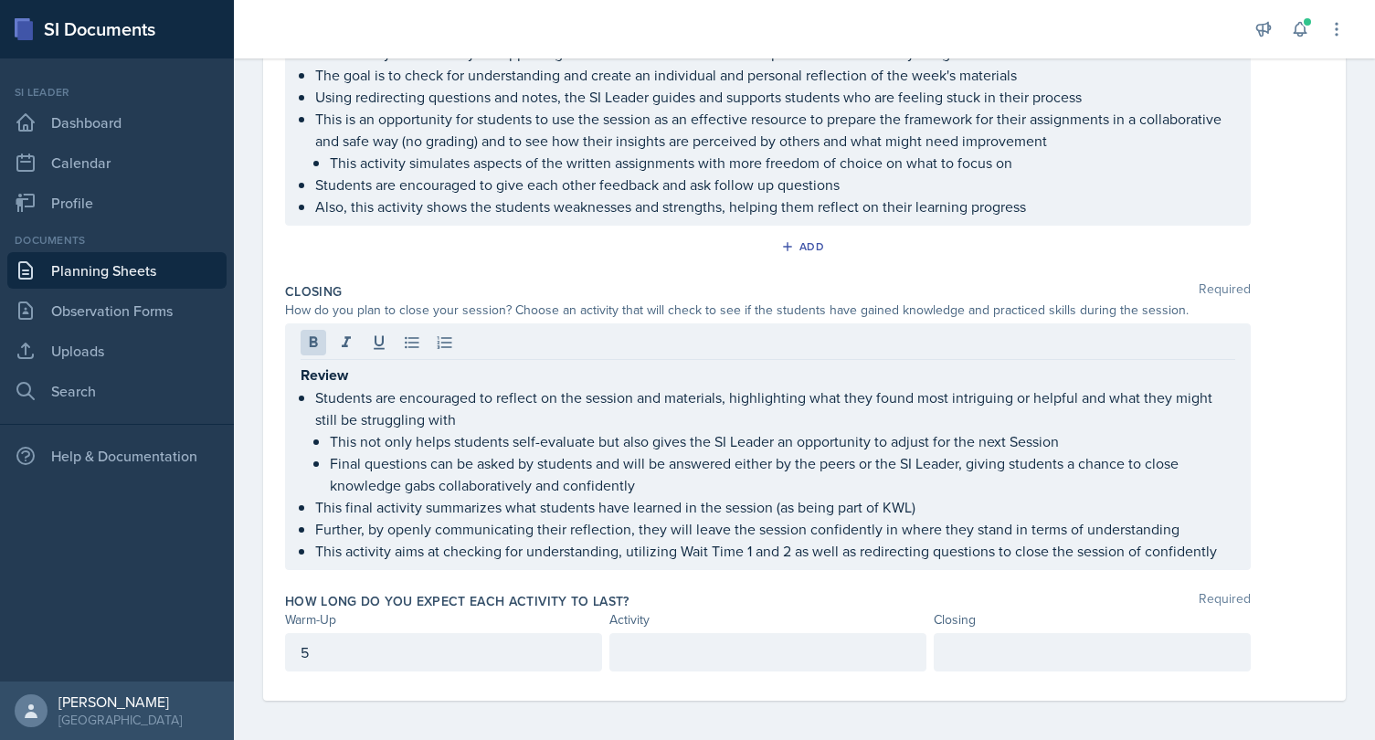
click at [670, 633] on div at bounding box center [767, 652] width 317 height 38
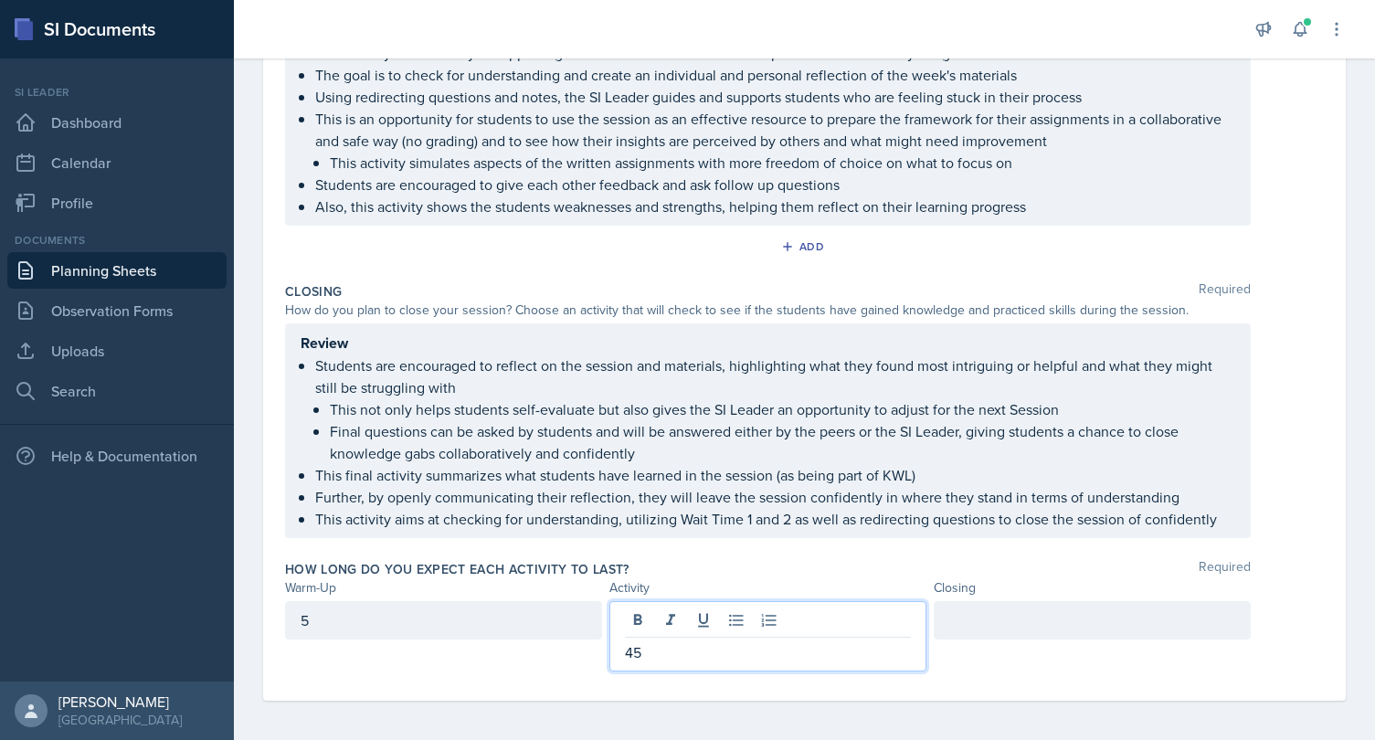
click at [1033, 604] on div at bounding box center [1092, 620] width 317 height 38
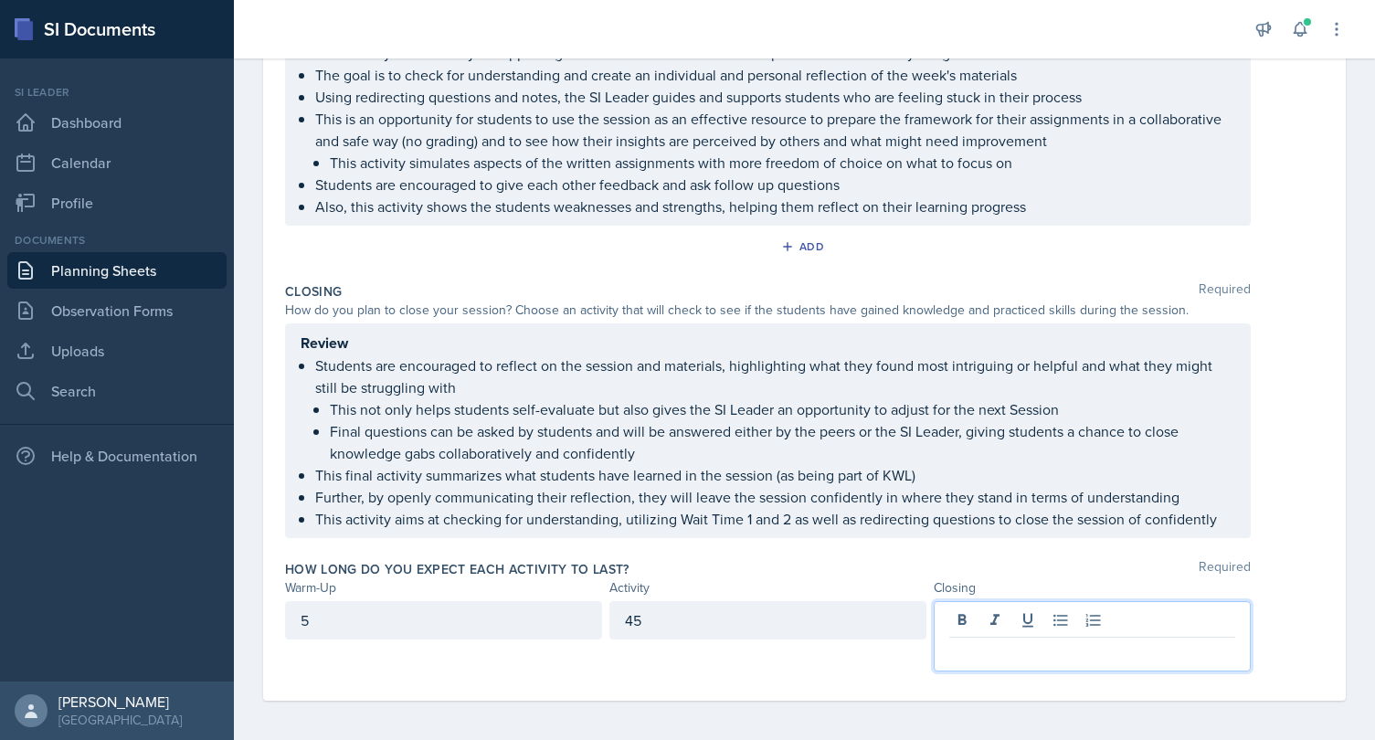
scroll to position [1357, 0]
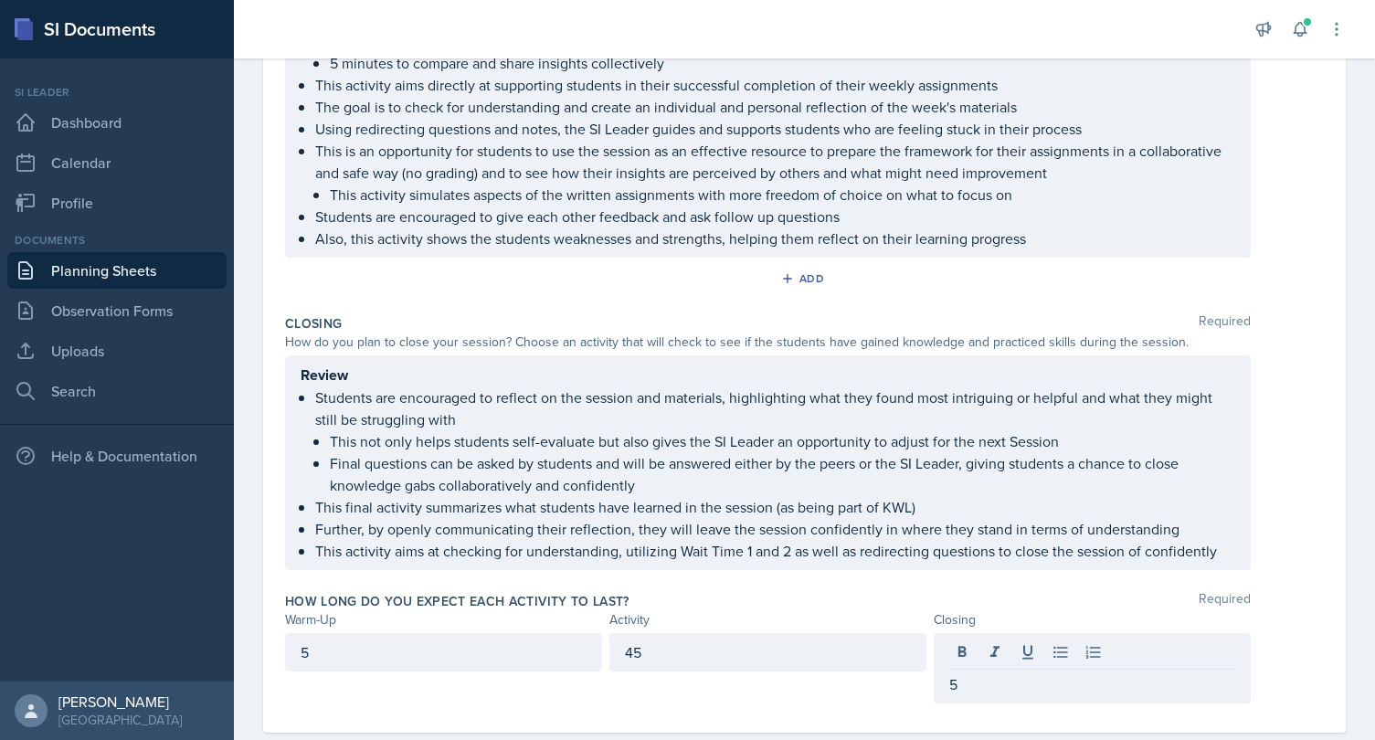
click at [1124, 611] on div "Closing" at bounding box center [1092, 619] width 317 height 19
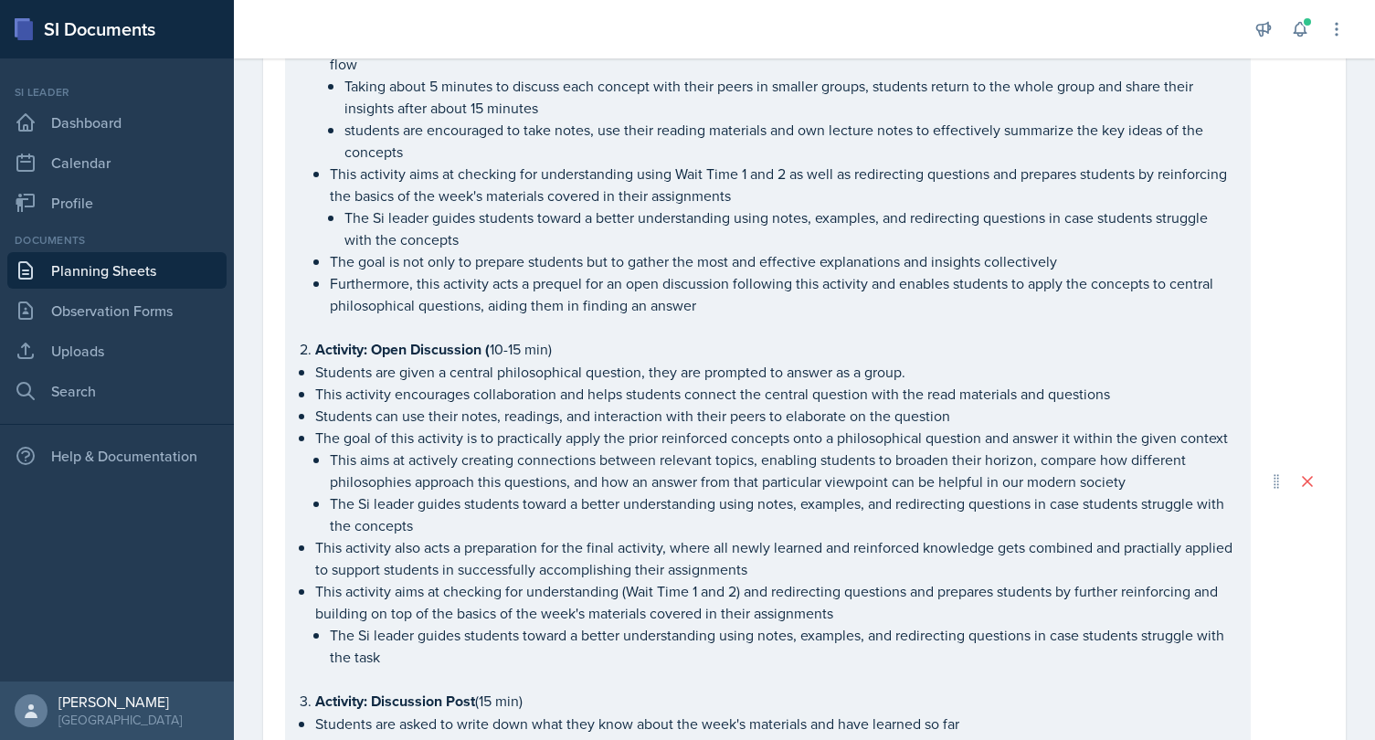
scroll to position [0, 0]
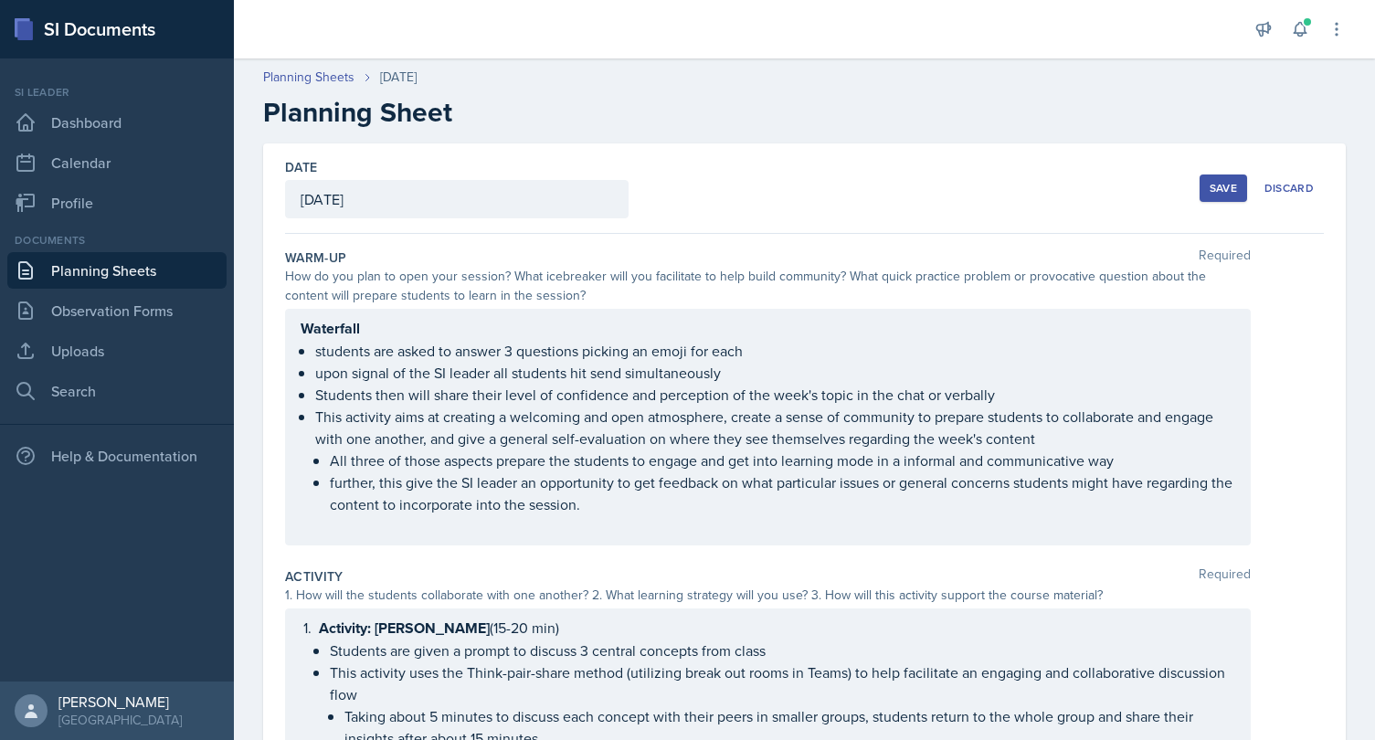
click at [1222, 188] on div "Save" at bounding box center [1223, 188] width 27 height 15
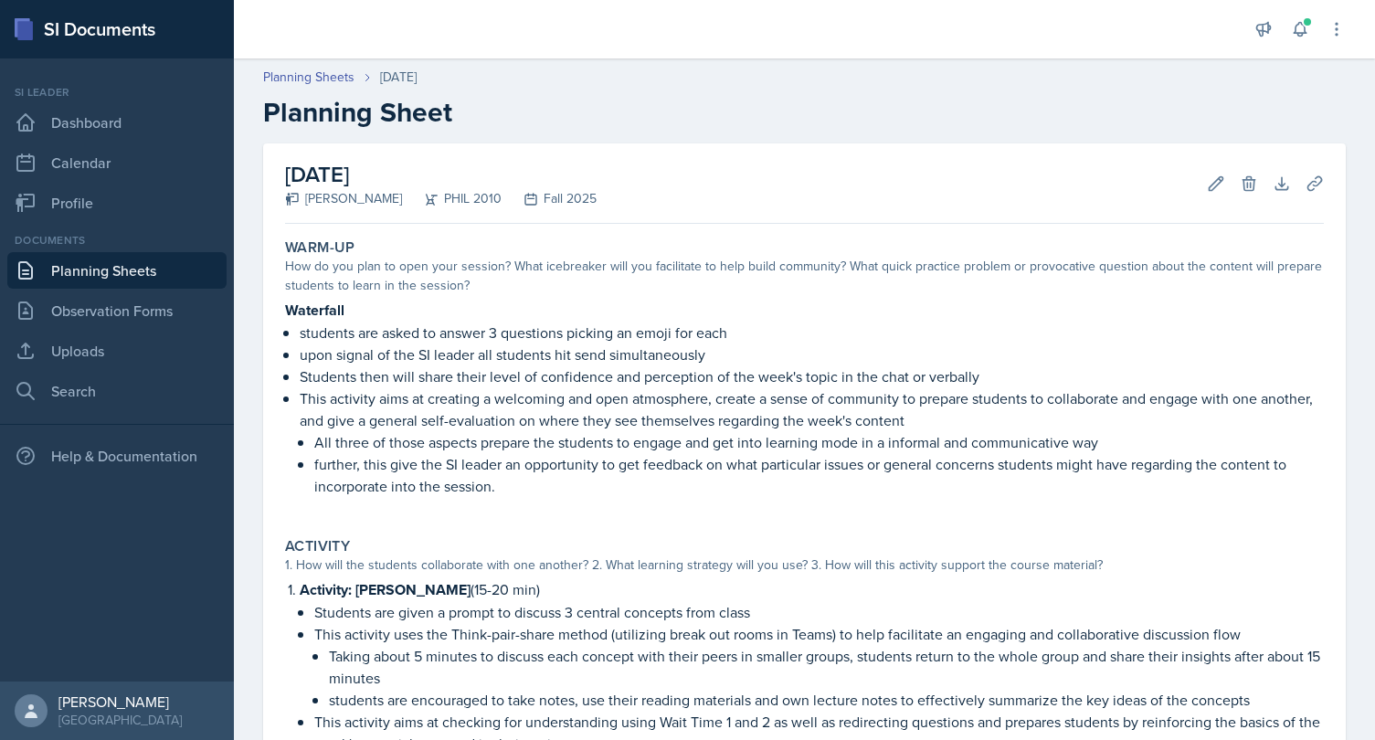
click at [145, 271] on link "Planning Sheets" at bounding box center [116, 270] width 219 height 37
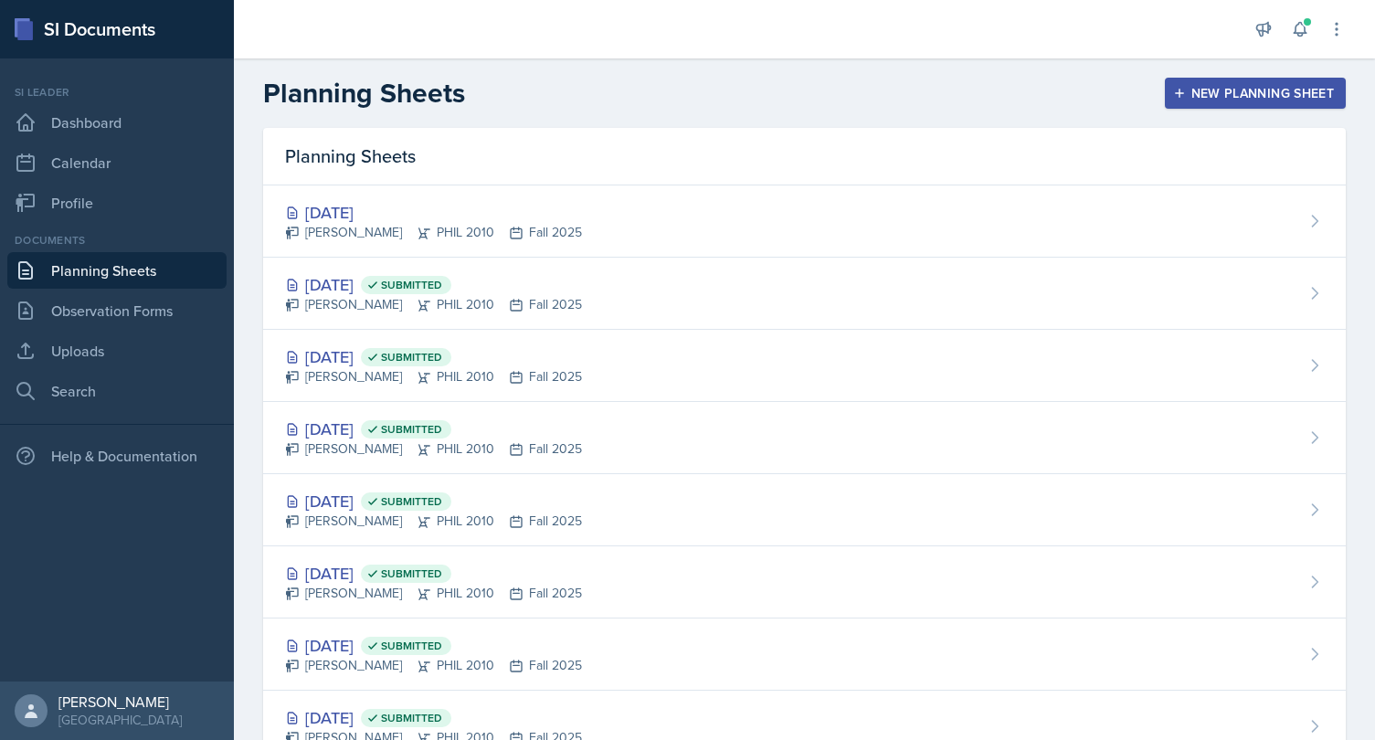
click at [1208, 90] on div "New Planning Sheet" at bounding box center [1255, 93] width 157 height 15
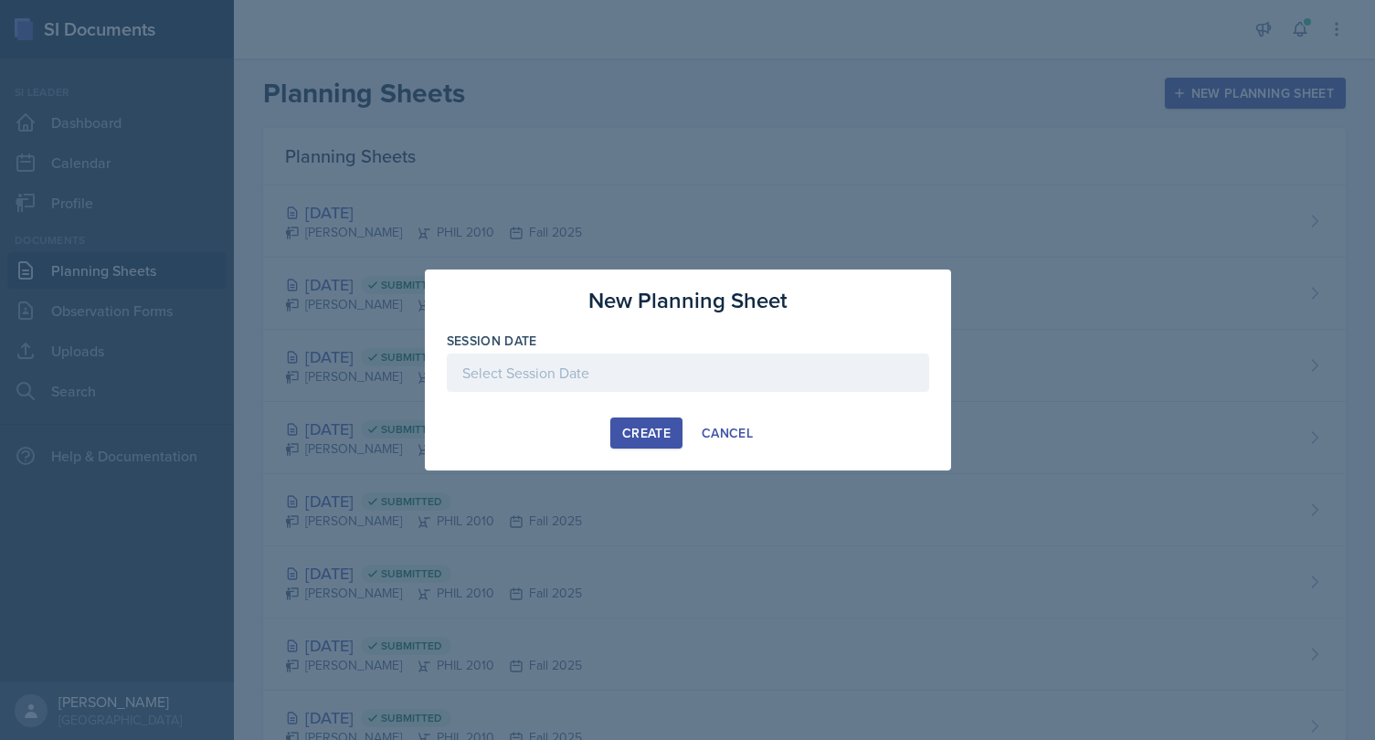
click at [673, 365] on div at bounding box center [688, 373] width 482 height 38
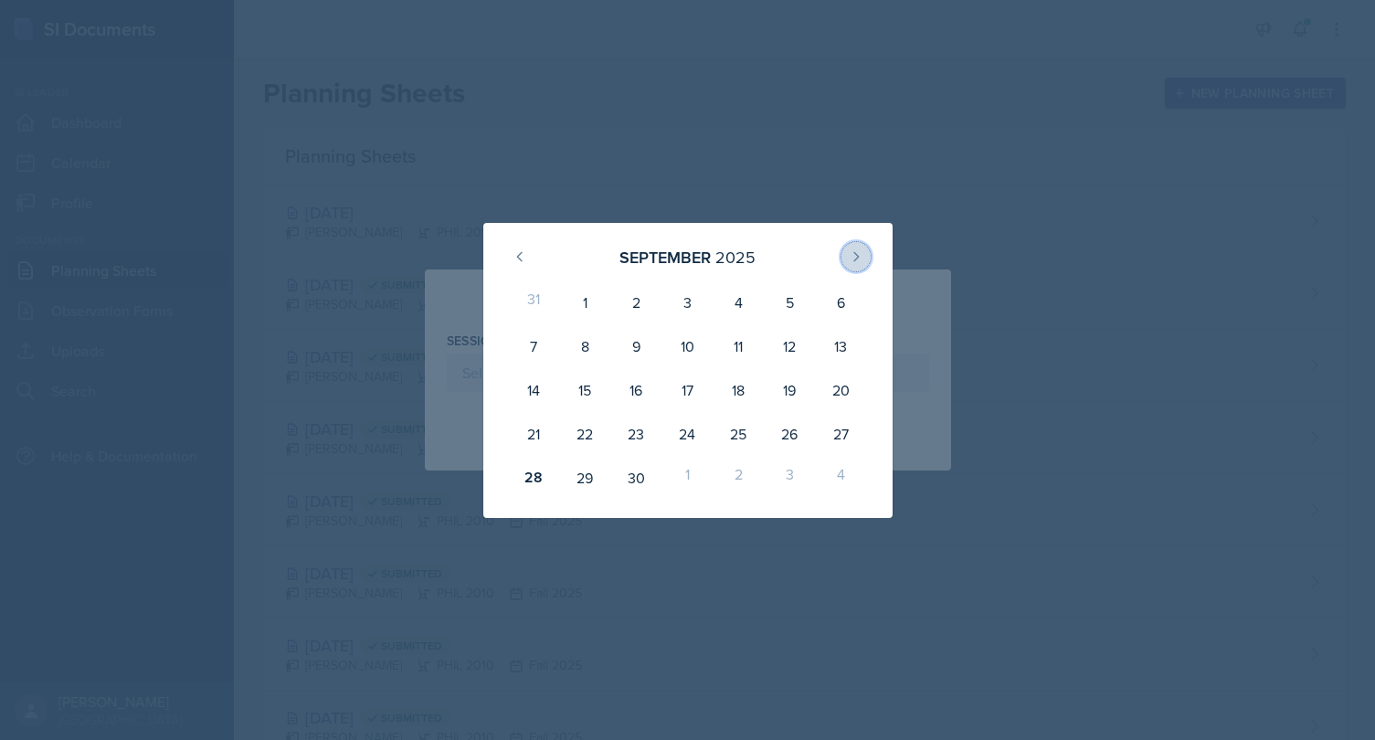
click at [852, 257] on icon at bounding box center [856, 256] width 15 height 15
click at [792, 305] on div "3" at bounding box center [789, 302] width 51 height 44
type input "[DATE]"
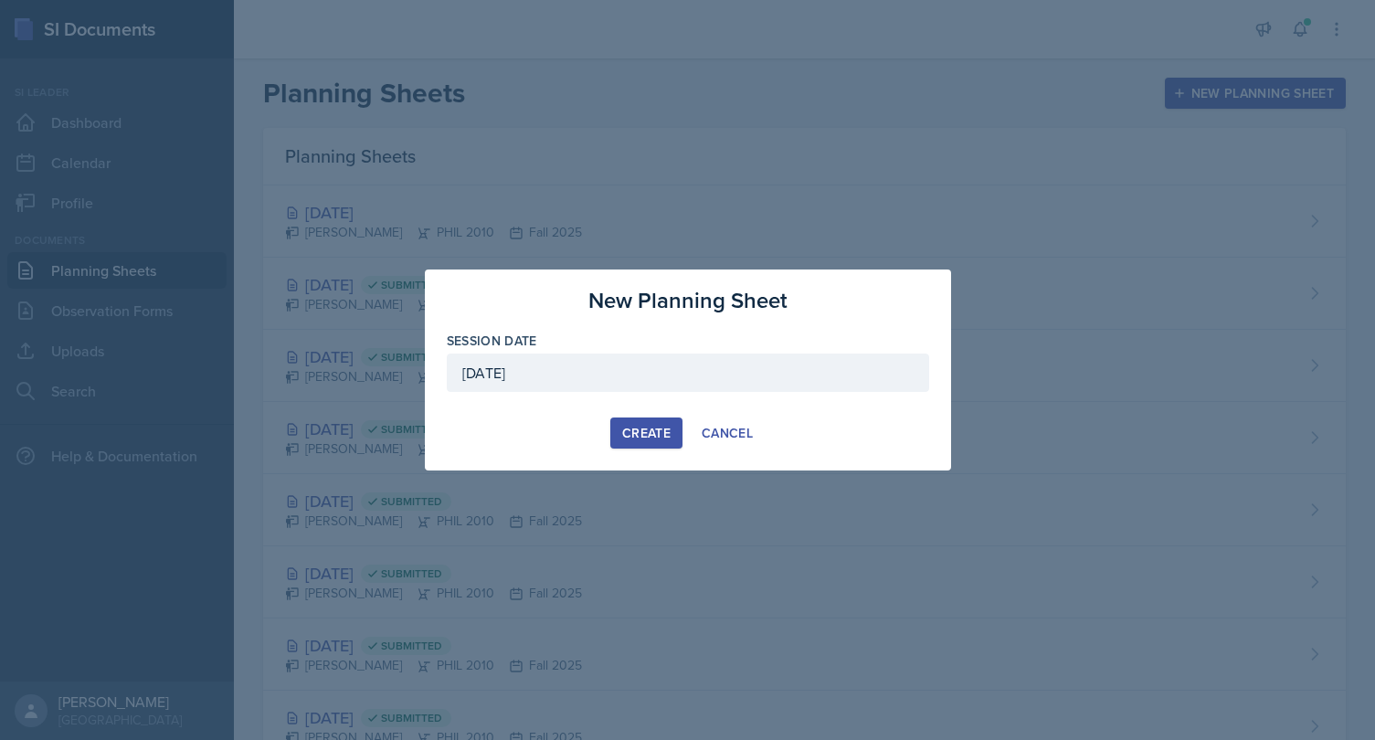
click at [661, 432] on div "Create" at bounding box center [646, 433] width 48 height 15
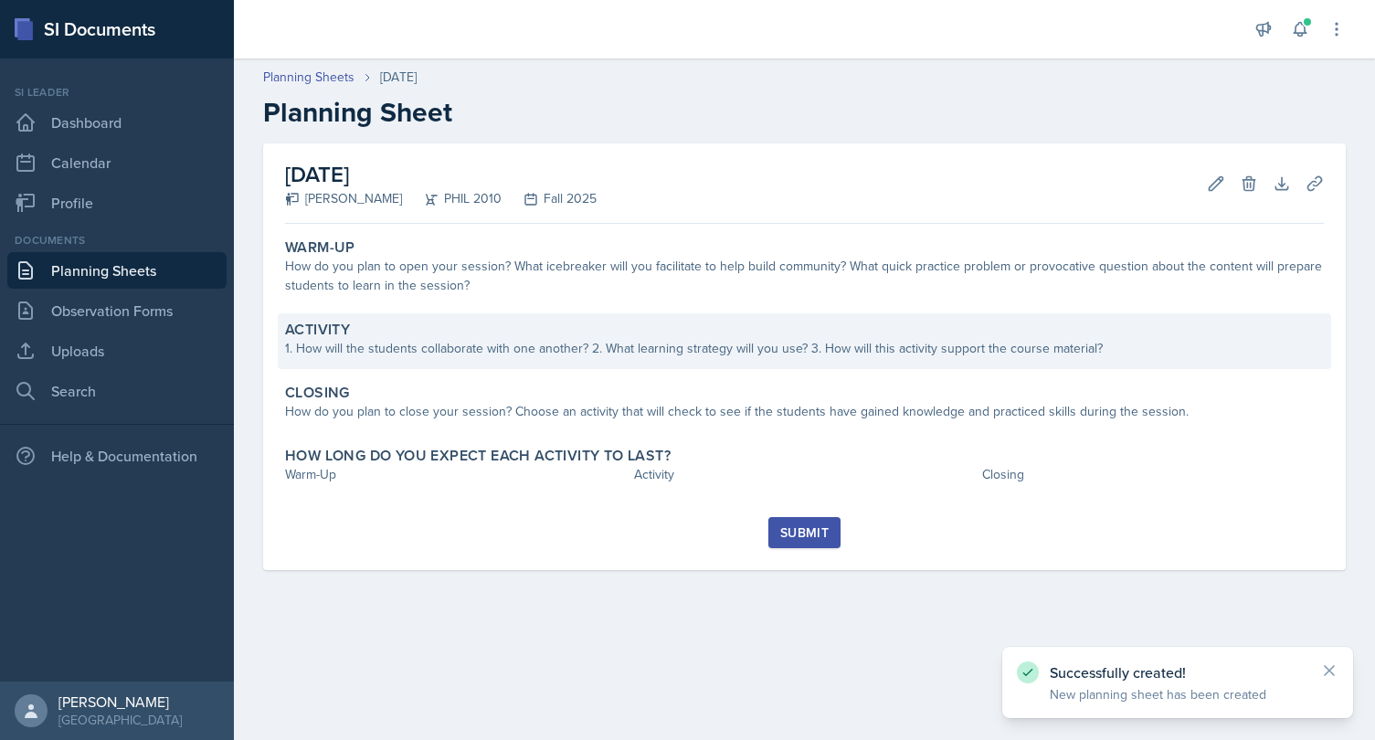
click at [668, 349] on div "1. How will the students collaborate with one another? 2. What learning strateg…" at bounding box center [804, 348] width 1039 height 19
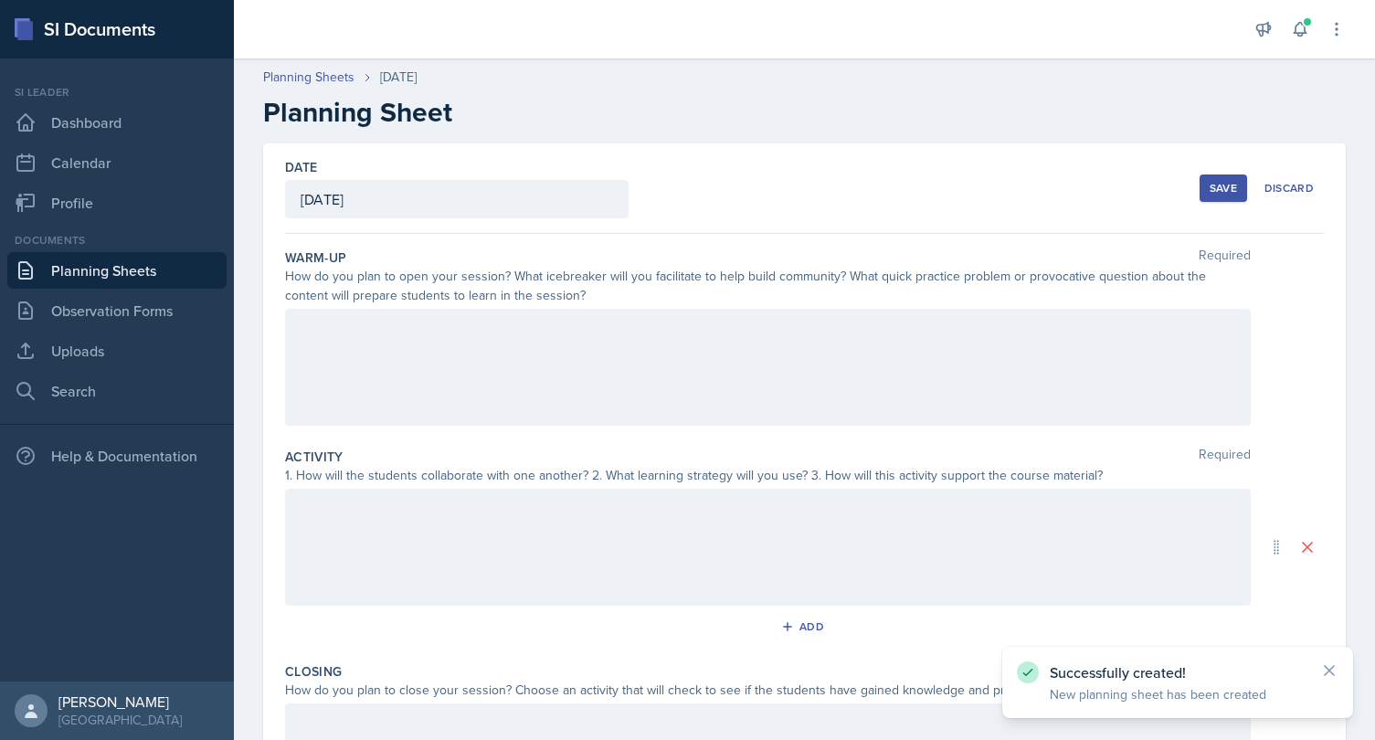
click at [737, 352] on div at bounding box center [768, 367] width 966 height 117
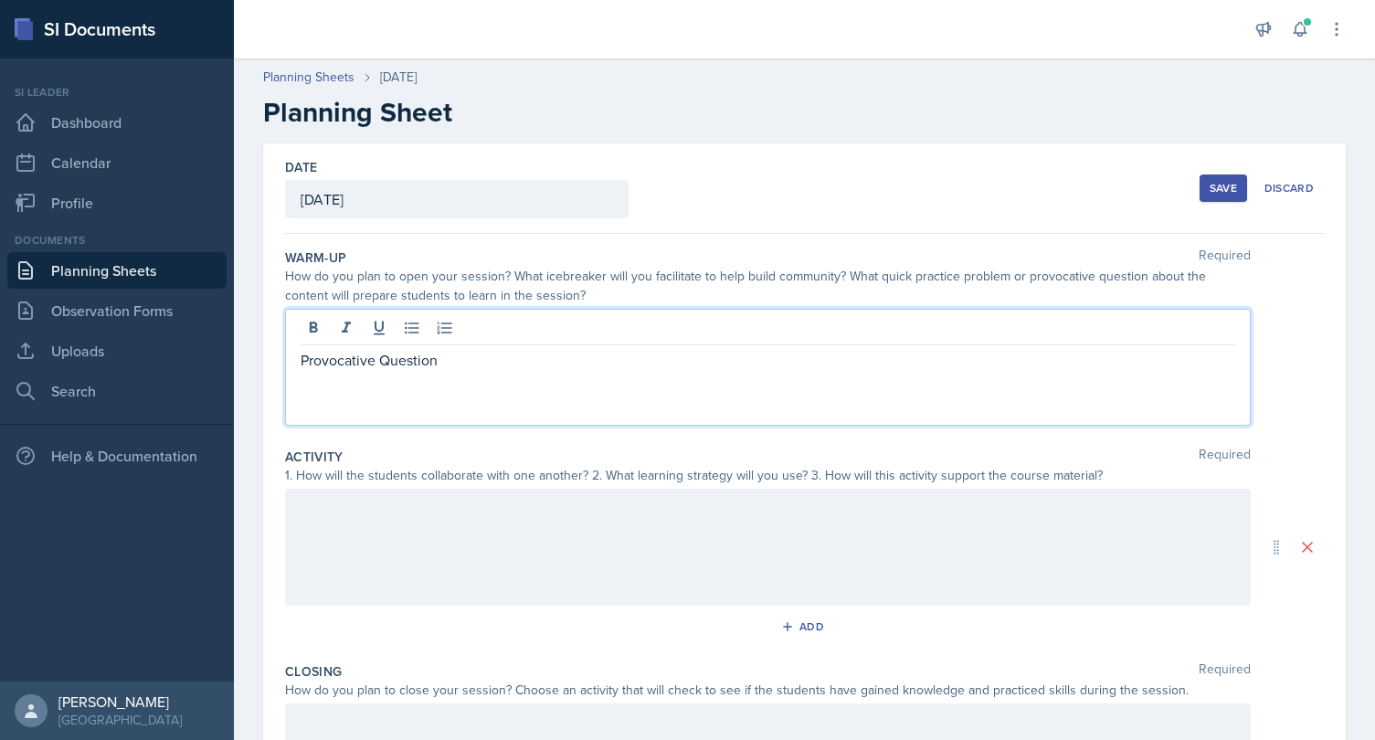
click at [491, 412] on div "Provocative Question" at bounding box center [768, 367] width 966 height 117
drag, startPoint x: 458, startPoint y: 355, endPoint x: 271, endPoint y: 355, distance: 186.4
click at [285, 356] on div "Provocative Question" at bounding box center [768, 367] width 966 height 117
click at [562, 360] on p "Provocative Question" at bounding box center [768, 360] width 935 height 22
drag, startPoint x: 497, startPoint y: 365, endPoint x: 261, endPoint y: 357, distance: 235.9
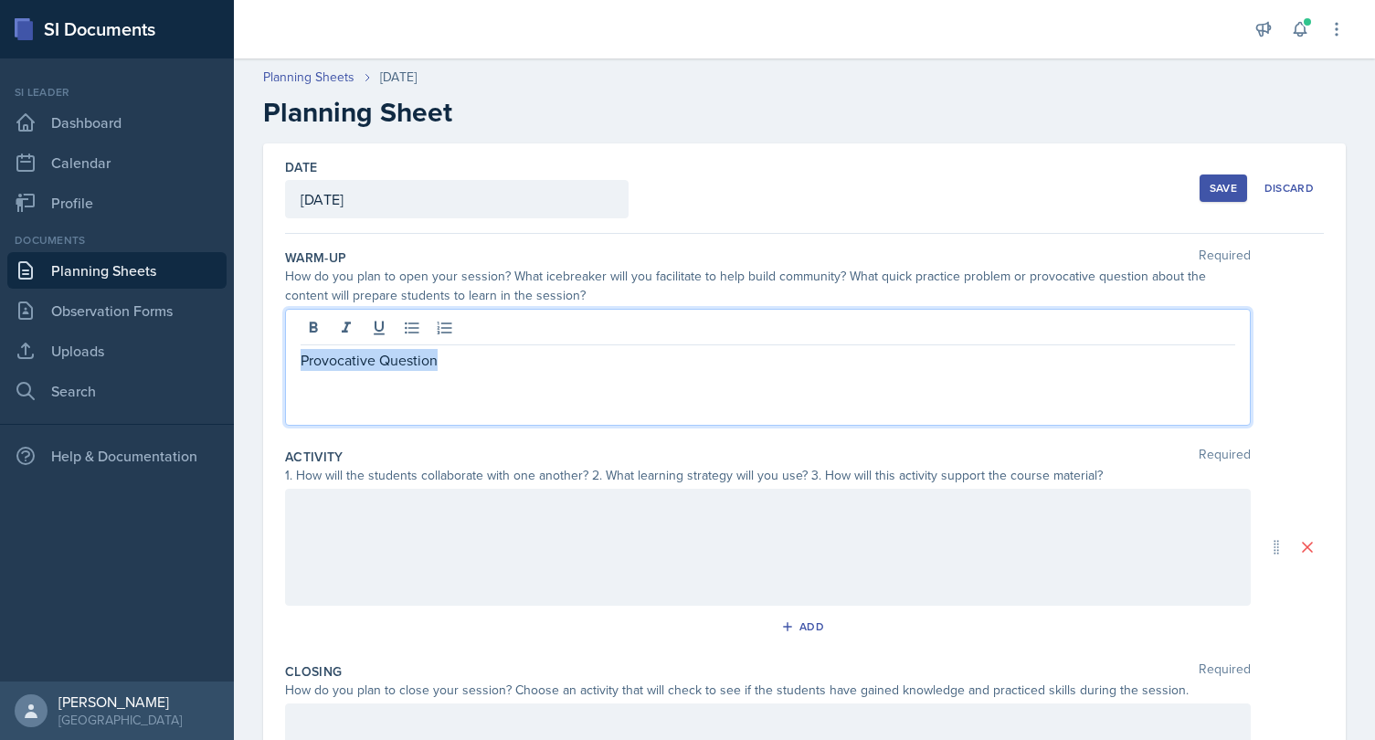
click at [285, 357] on div "Provocative Question" at bounding box center [768, 367] width 966 height 117
click at [466, 372] on div "Provocative Question" at bounding box center [768, 367] width 966 height 117
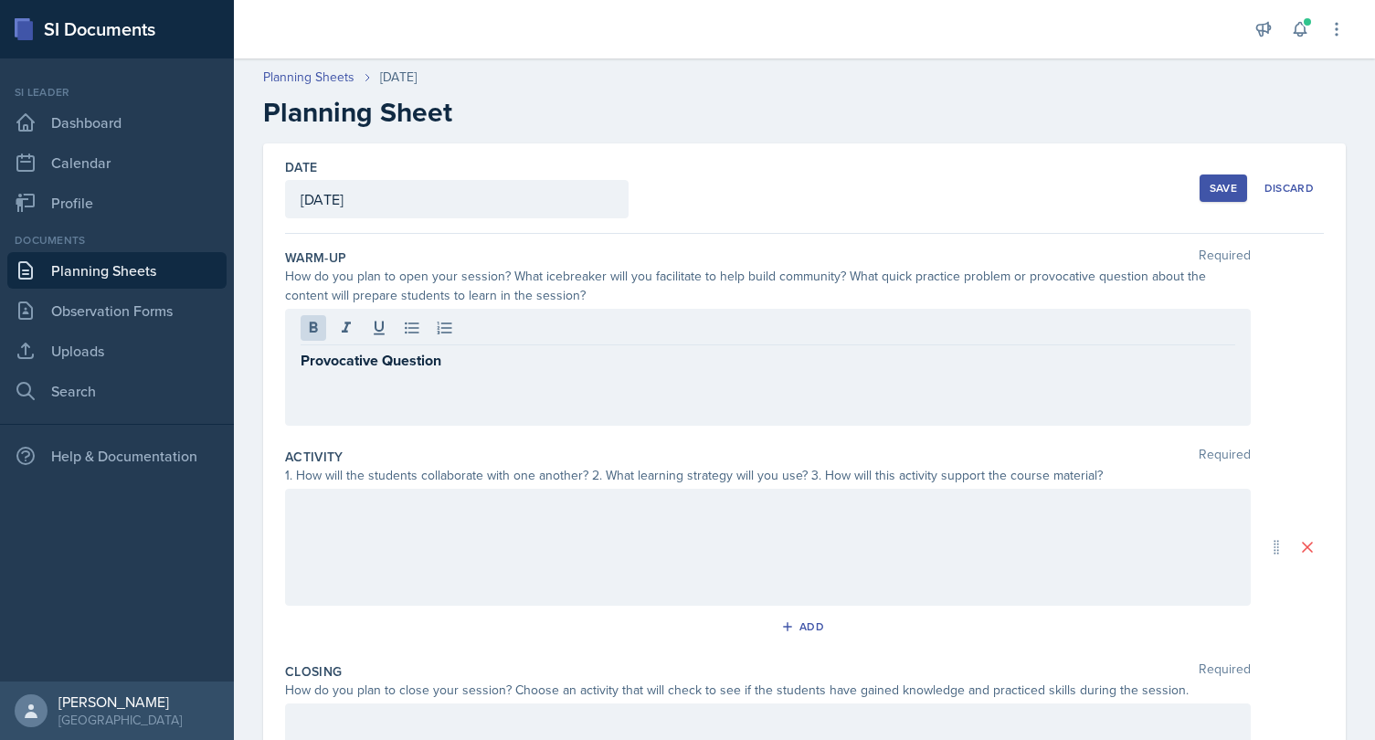
click at [466, 372] on div "Provocative Question" at bounding box center [768, 367] width 966 height 117
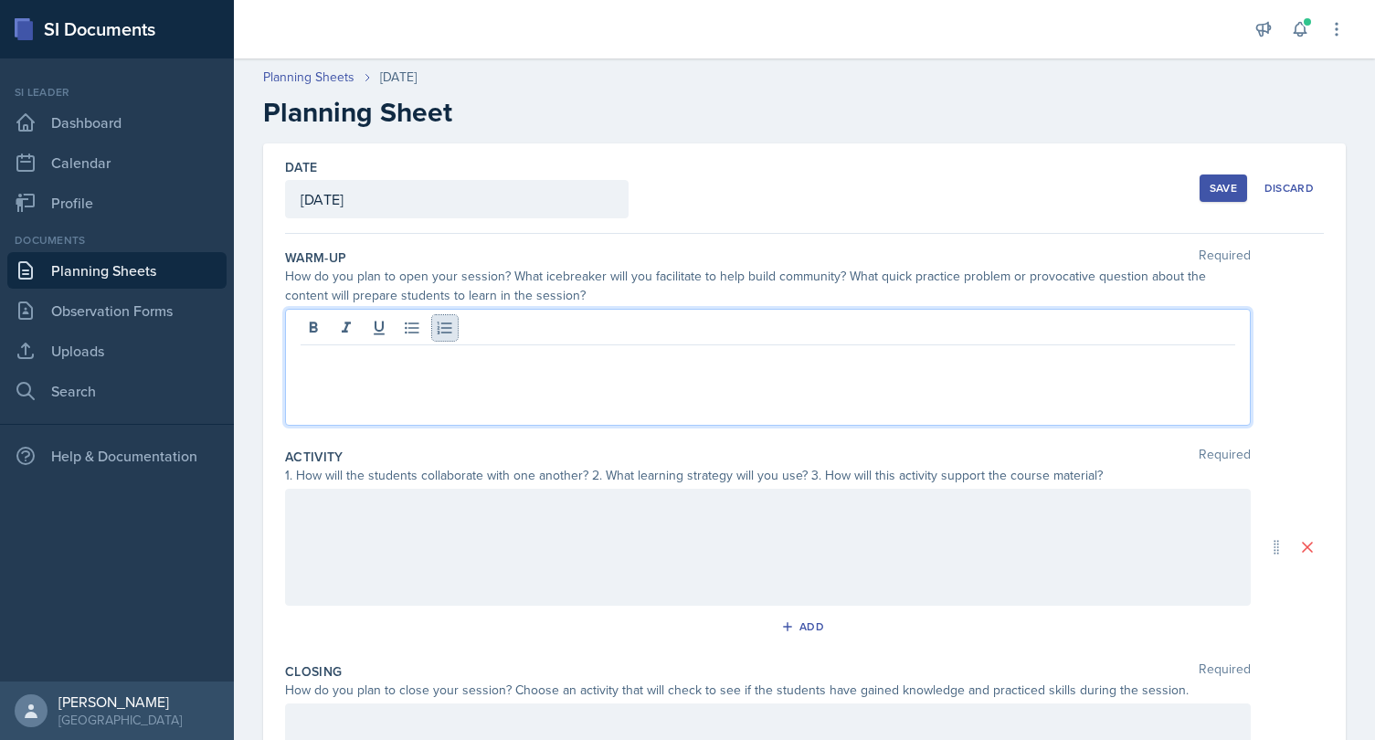
click at [443, 338] on button at bounding box center [445, 328] width 26 height 26
click at [415, 351] on p at bounding box center [768, 360] width 935 height 22
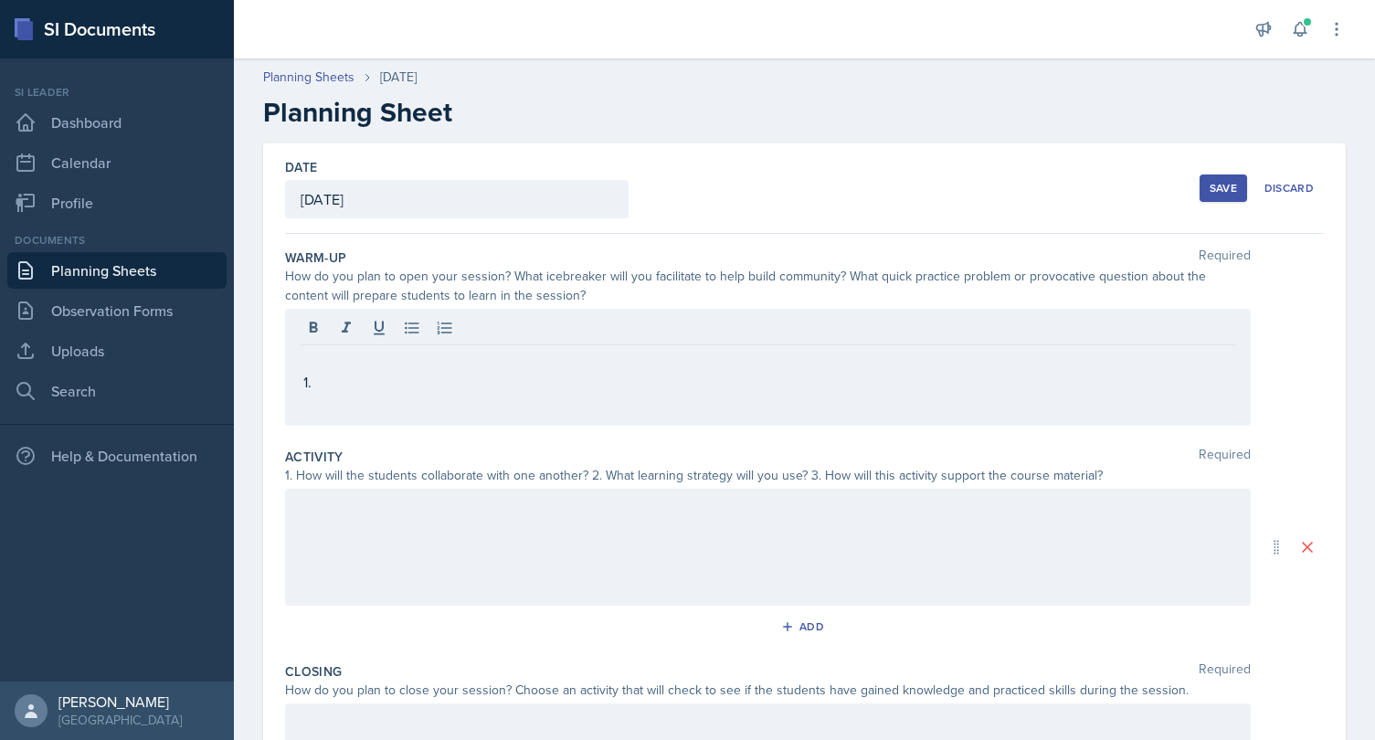
click at [453, 312] on div at bounding box center [768, 367] width 966 height 117
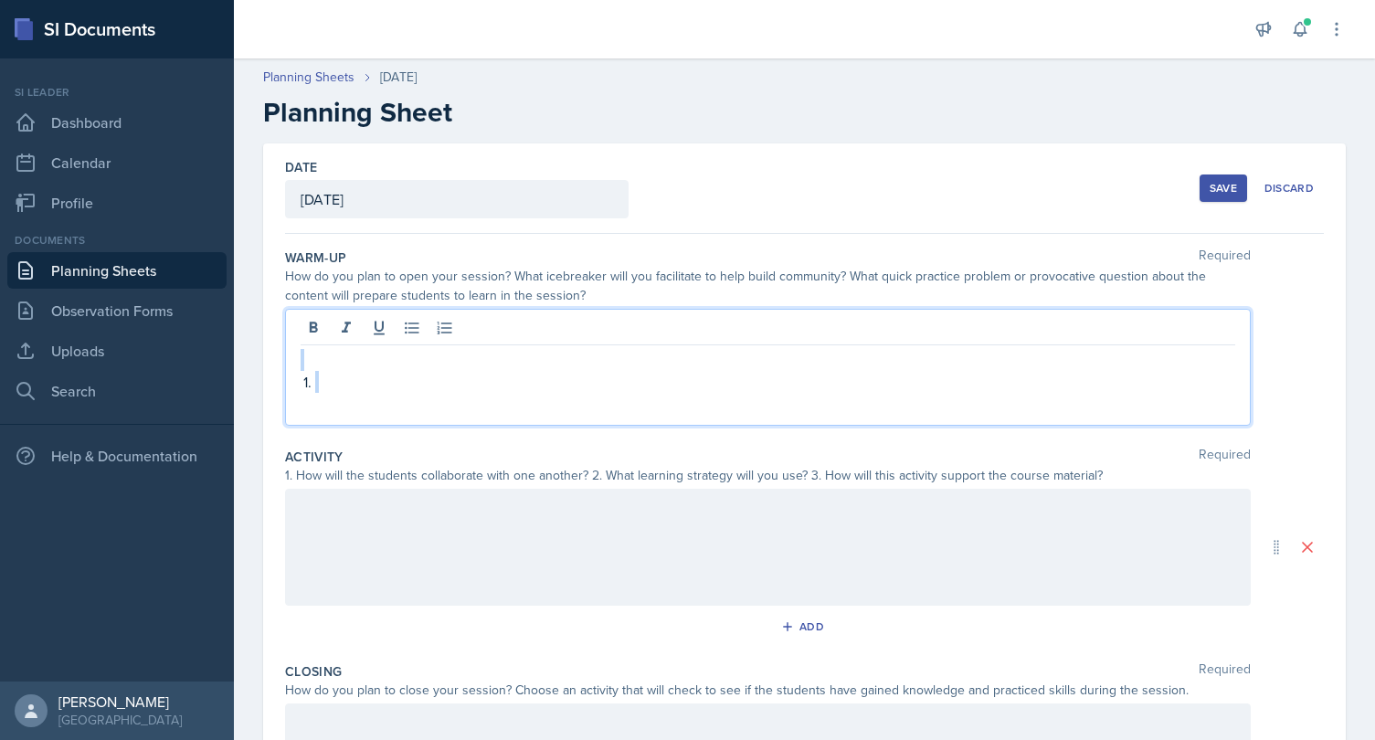
drag, startPoint x: 401, startPoint y: 354, endPoint x: 383, endPoint y: 401, distance: 50.9
click at [383, 401] on div at bounding box center [768, 367] width 966 height 117
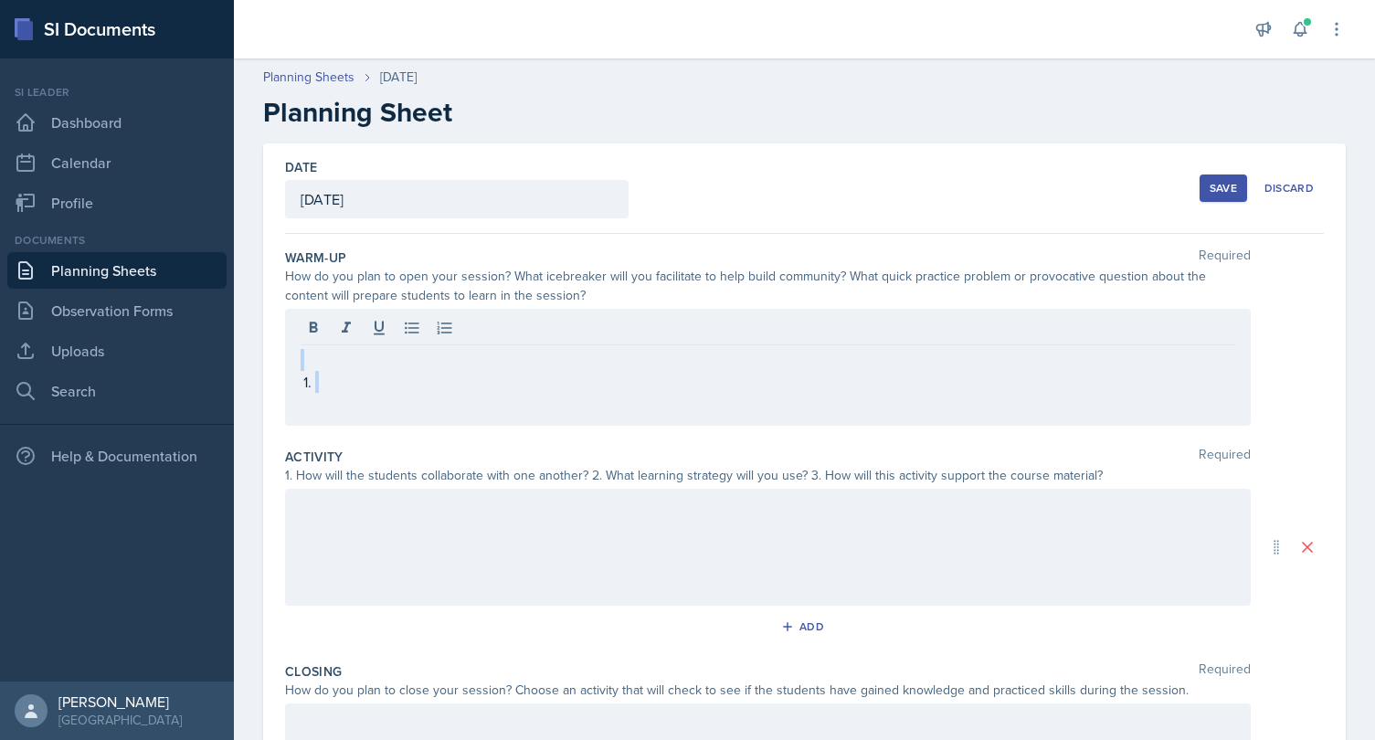
drag, startPoint x: 383, startPoint y: 401, endPoint x: 284, endPoint y: 361, distance: 106.5
click at [285, 361] on div at bounding box center [768, 367] width 966 height 117
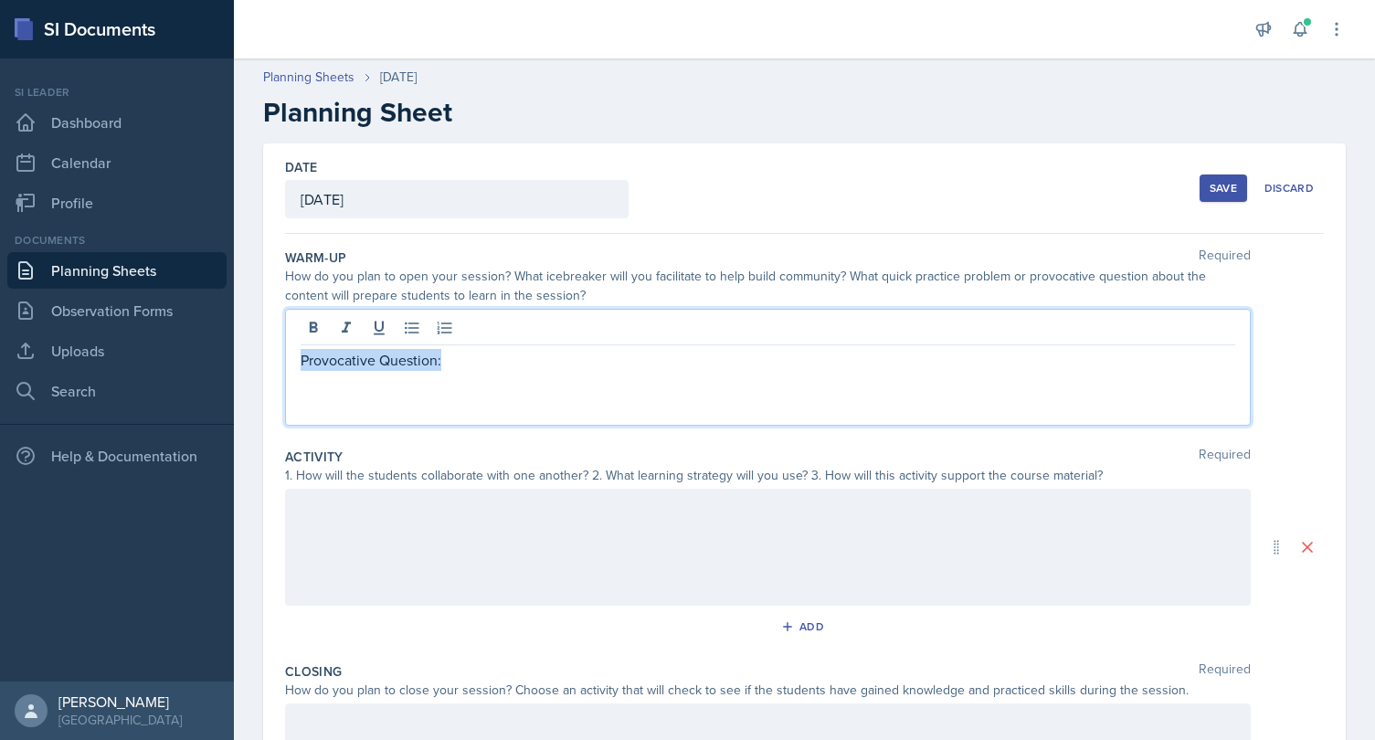
drag, startPoint x: 453, startPoint y: 366, endPoint x: 299, endPoint y: 350, distance: 155.3
click at [299, 350] on div "Provocative Question:" at bounding box center [768, 367] width 966 height 117
click at [472, 369] on p "Provocative Question:" at bounding box center [768, 360] width 935 height 23
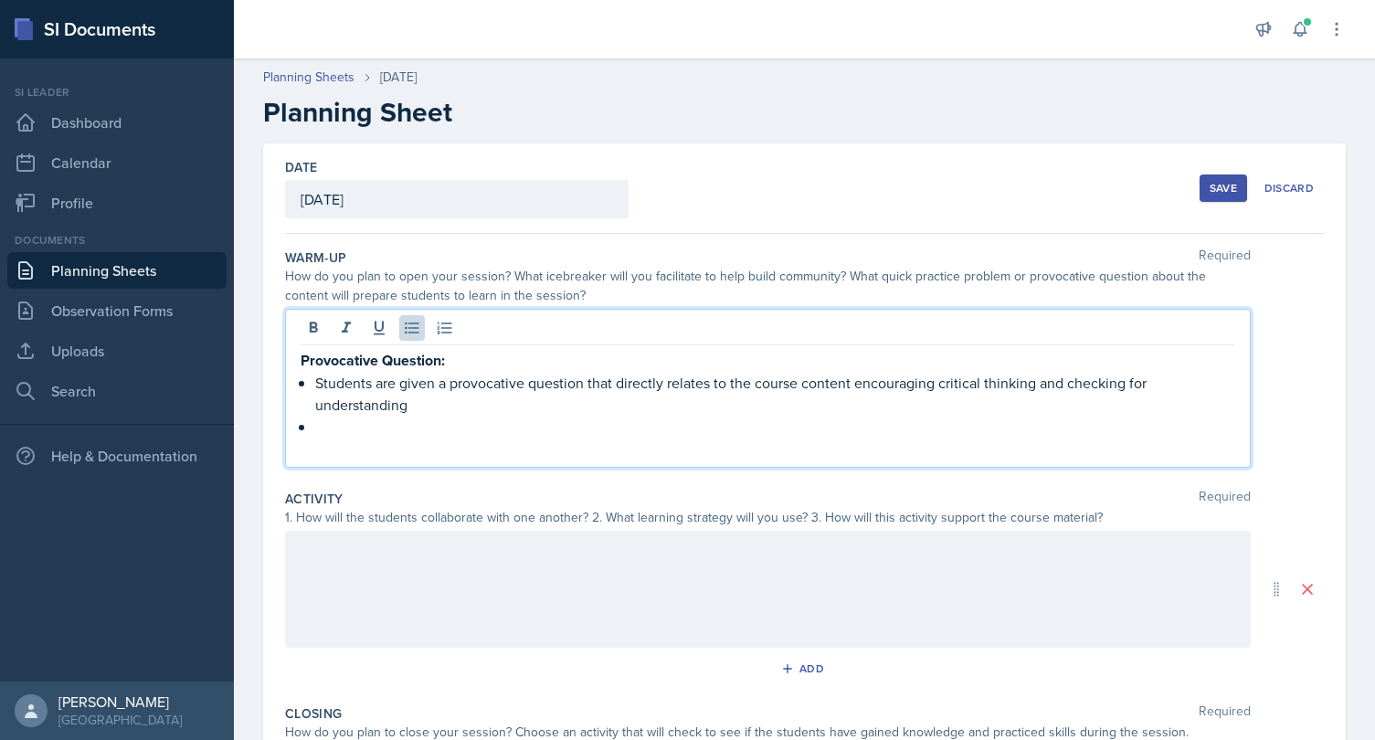
click at [301, 356] on strong "Provocative Question:" at bounding box center [373, 360] width 144 height 21
